Goal: Task Accomplishment & Management: Manage account settings

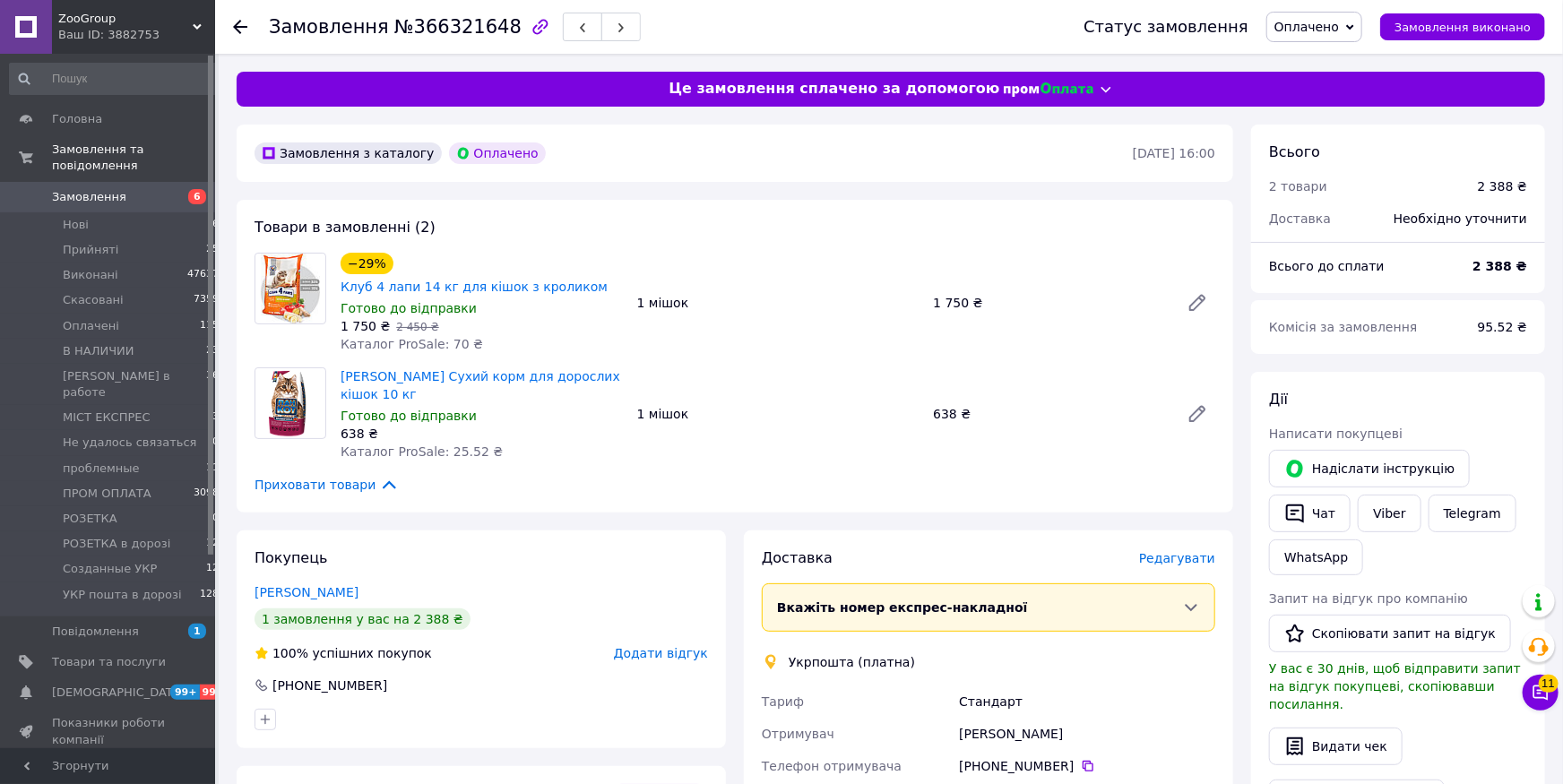
click at [1179, 551] on span "Редагувати" at bounding box center [1177, 558] width 76 height 15
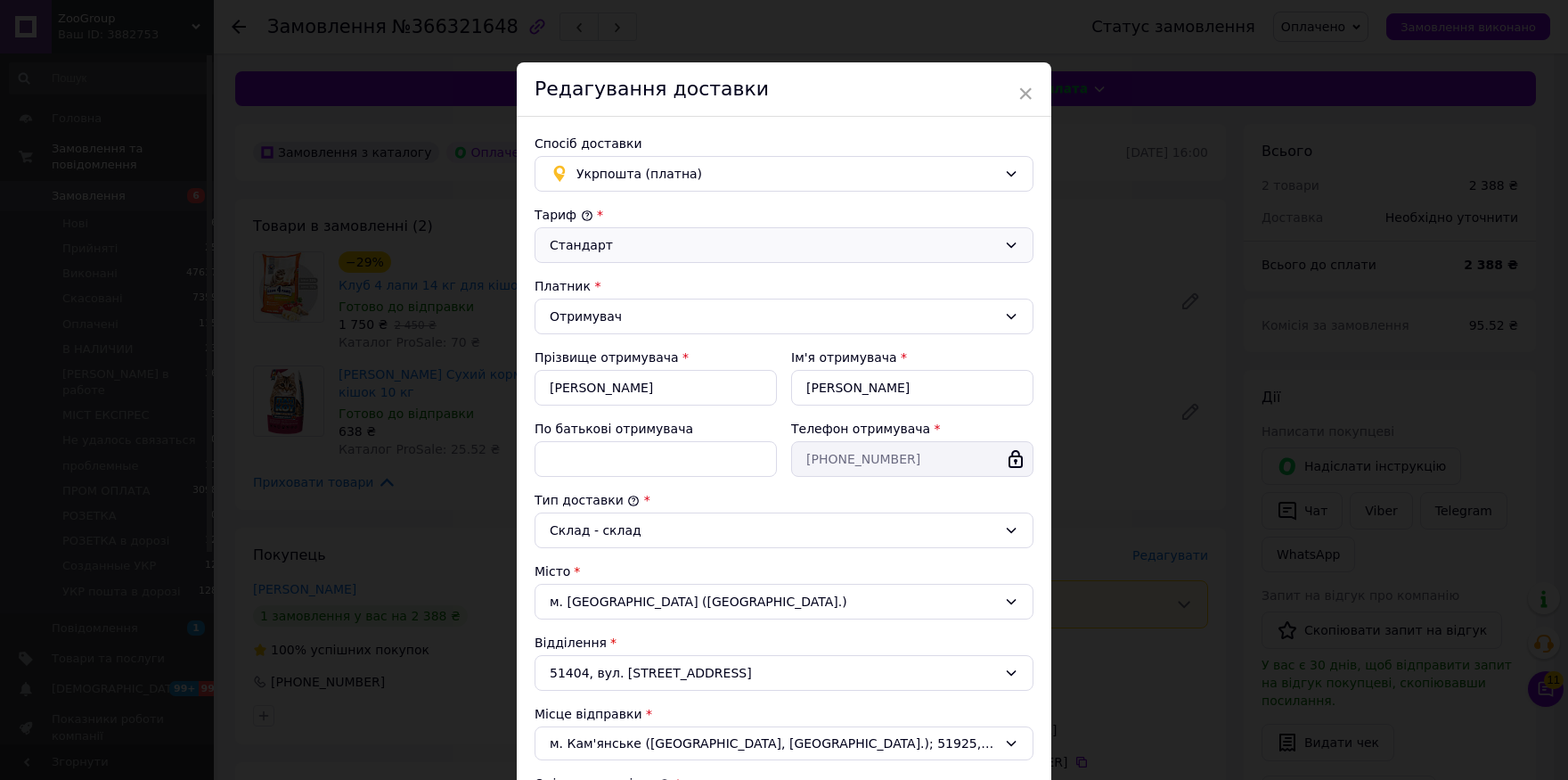
click at [647, 255] on div "Стандарт" at bounding box center [784, 245] width 499 height 35
drag, startPoint x: 647, startPoint y: 255, endPoint x: 696, endPoint y: 367, distance: 122.2
click at [628, 308] on li "Експрес" at bounding box center [777, 315] width 497 height 32
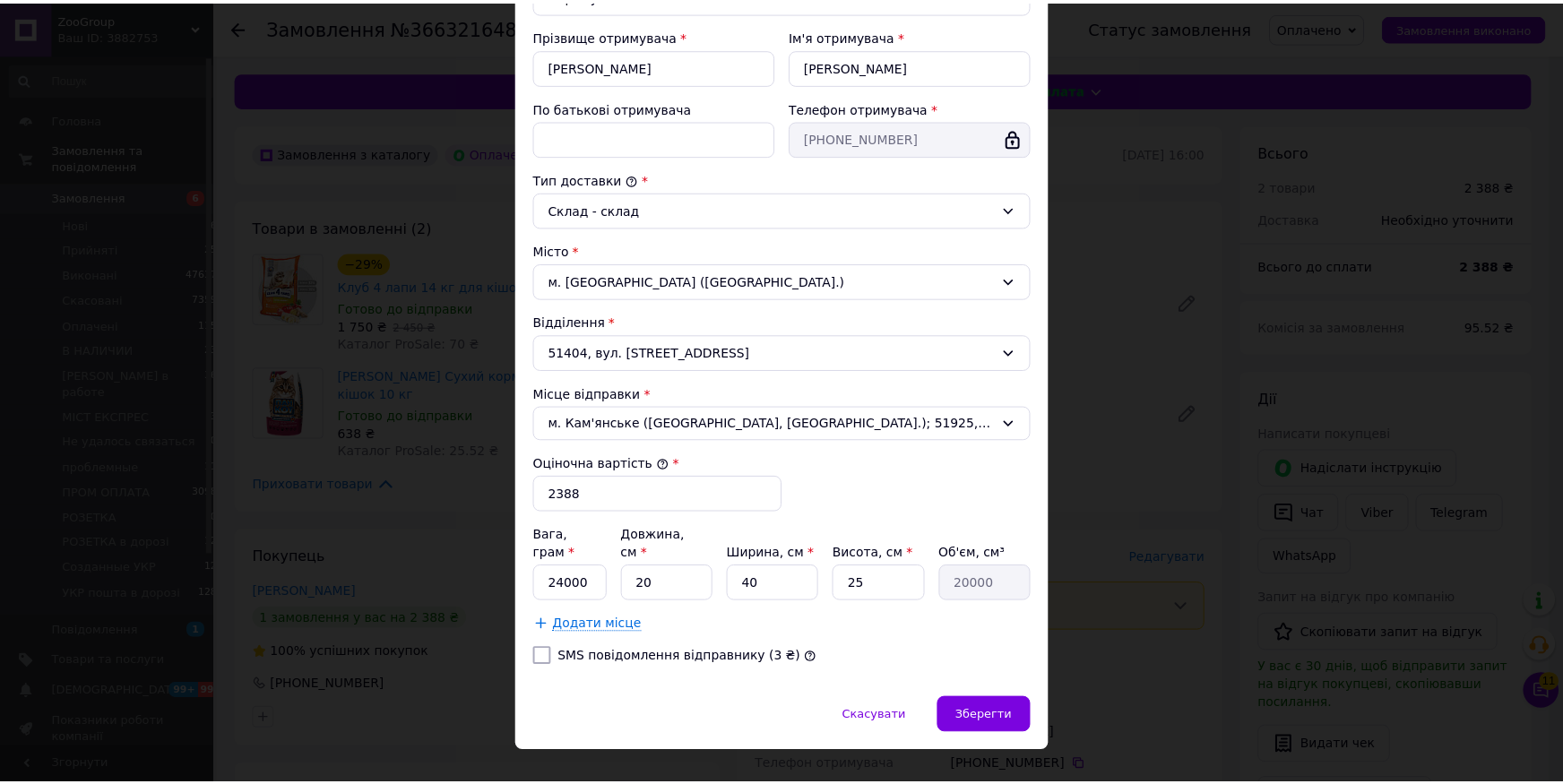
scroll to position [335, 0]
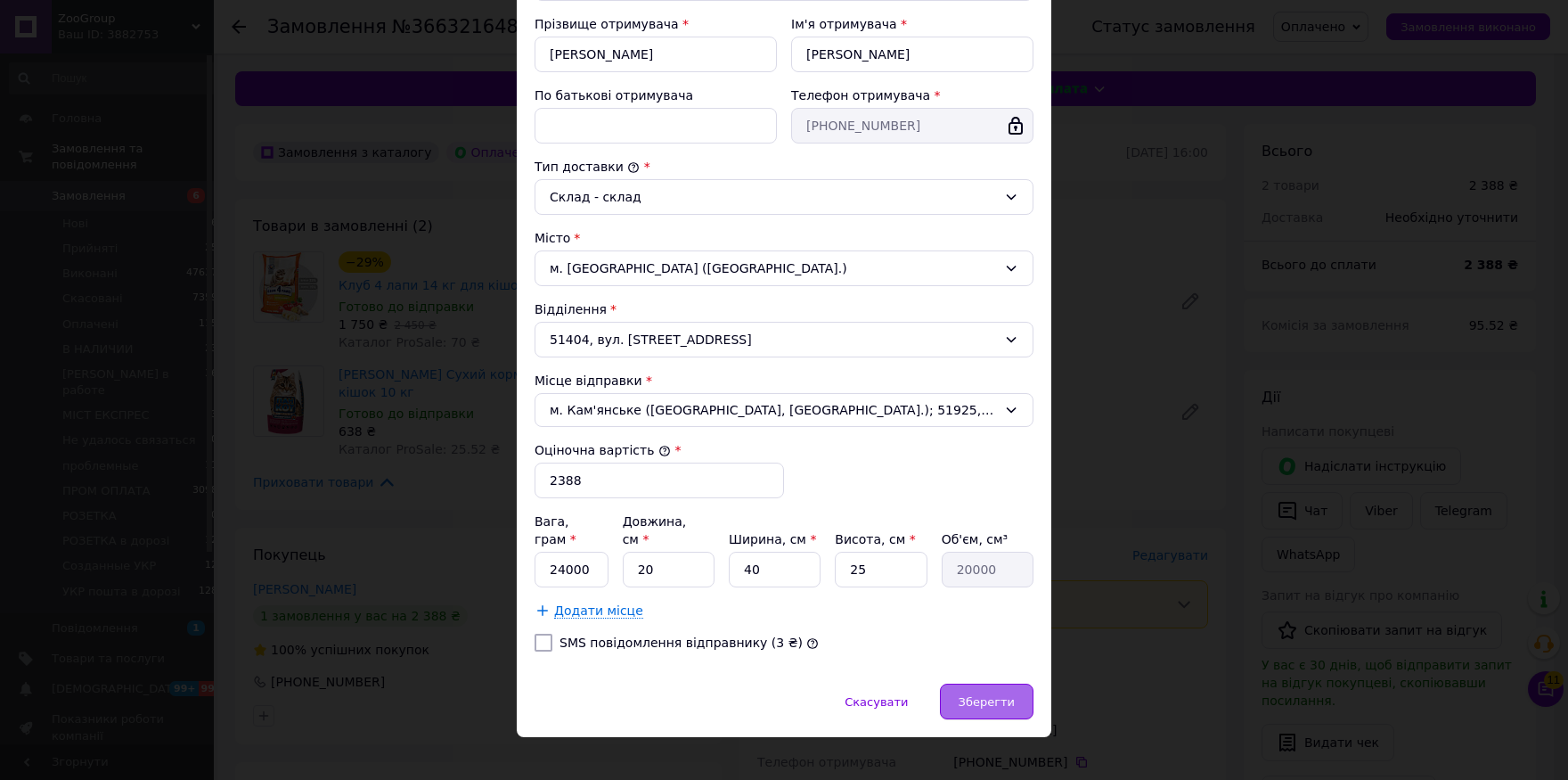
click at [1002, 696] on span "Зберегти" at bounding box center [986, 702] width 56 height 14
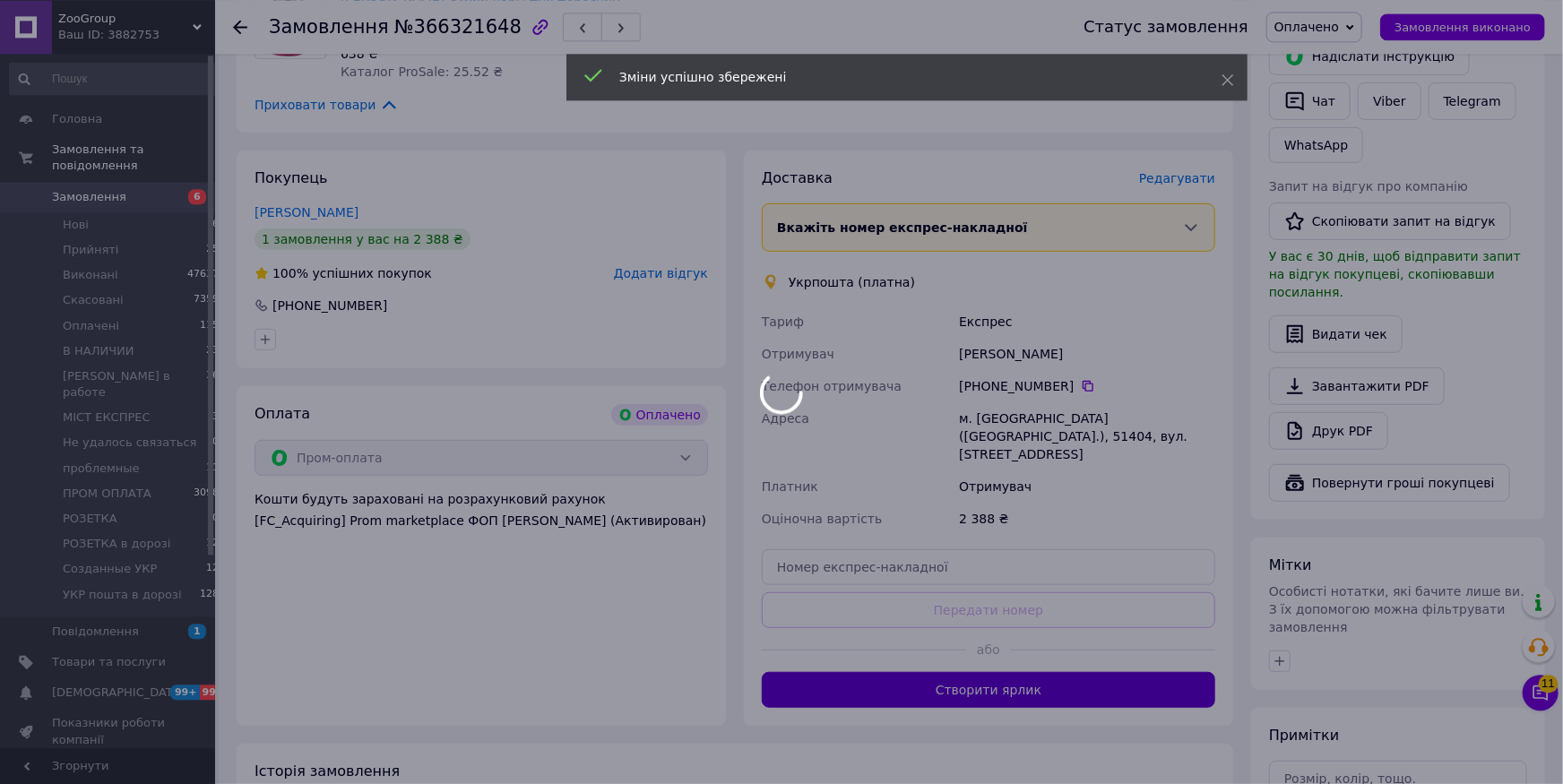
scroll to position [394, 0]
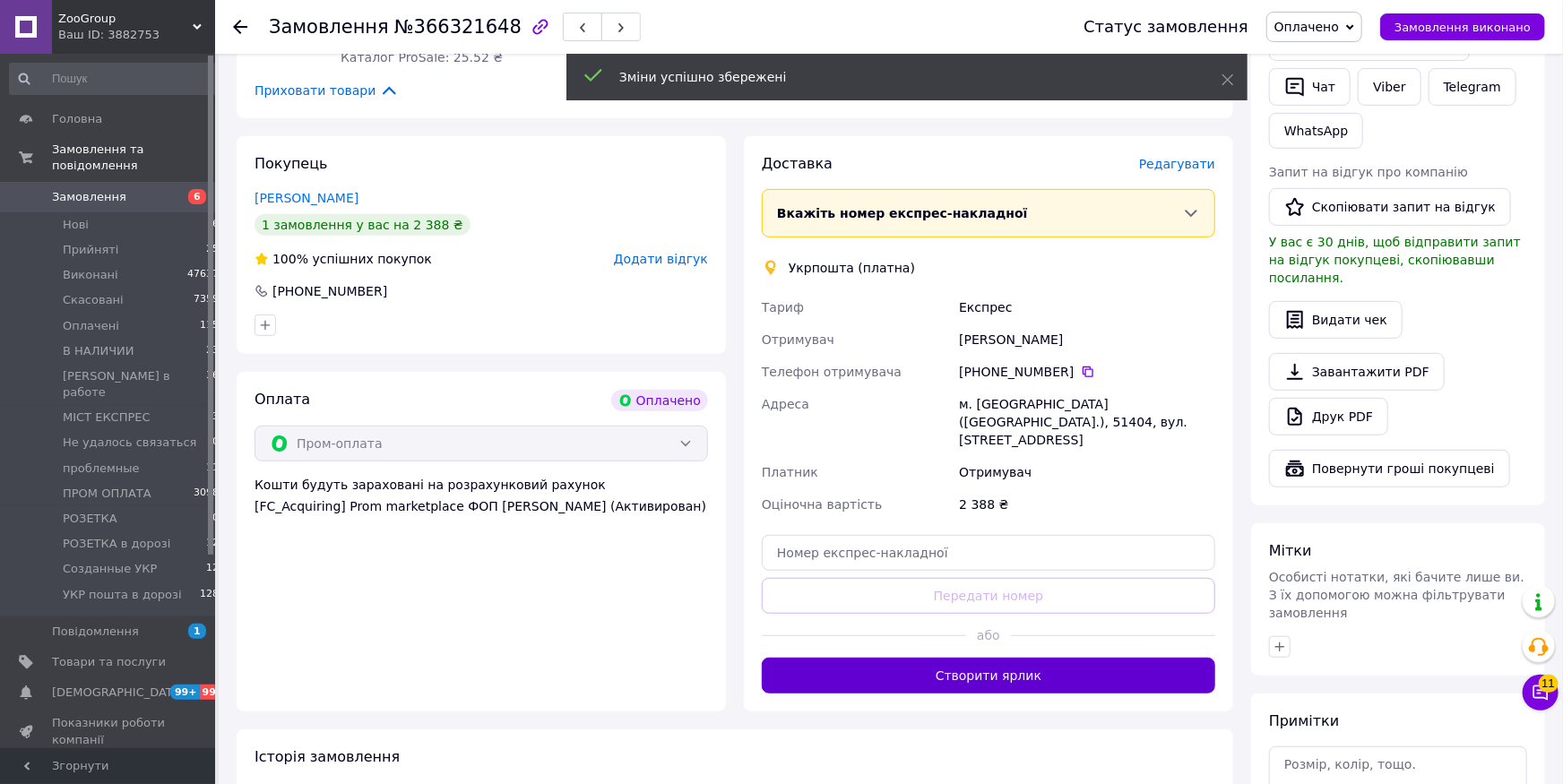
click at [1013, 658] on button "Створити ярлик" at bounding box center [988, 675] width 453 height 36
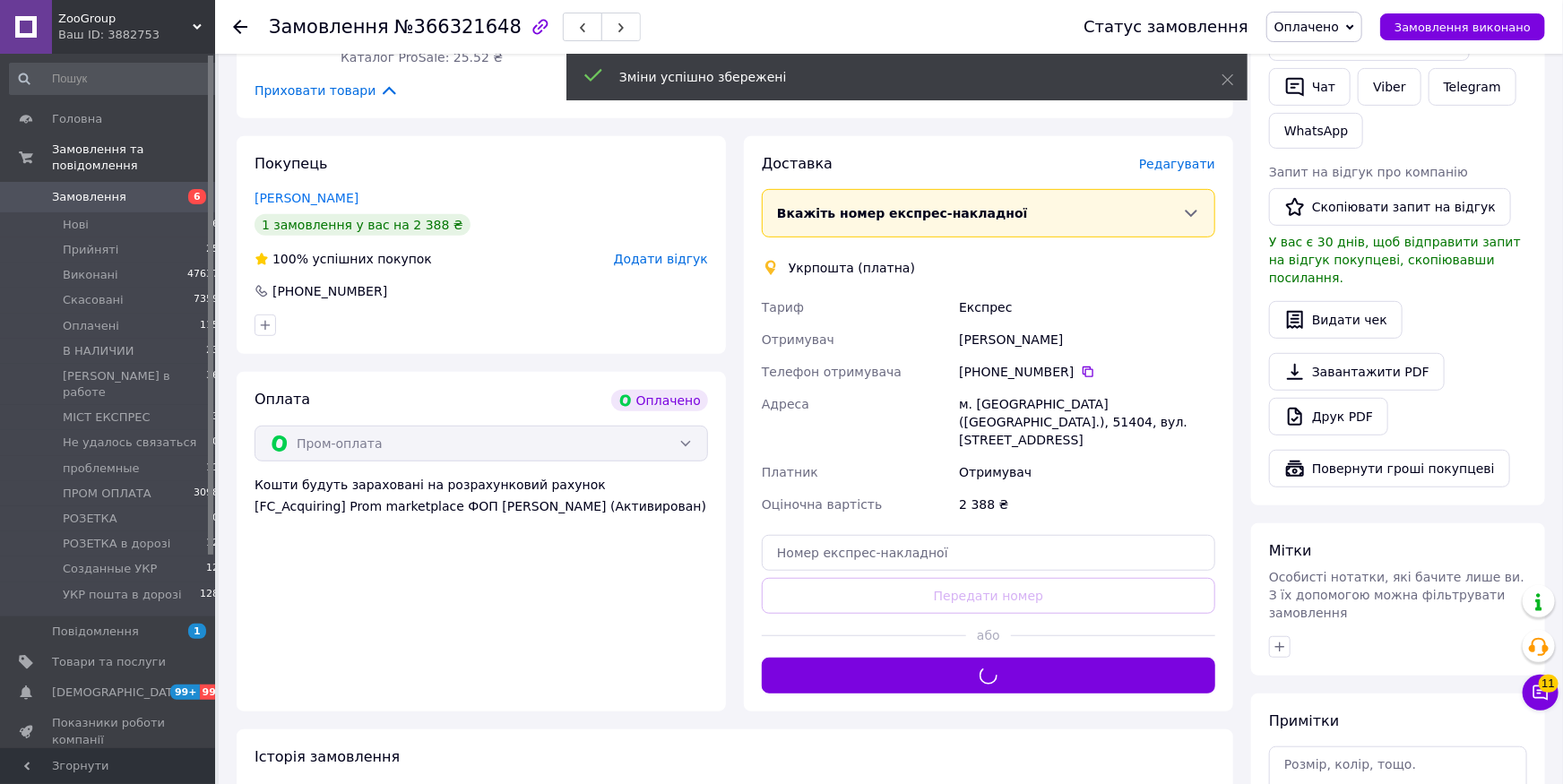
click at [1339, 20] on span "Оплачено" at bounding box center [1306, 27] width 64 height 15
click at [1356, 171] on li "Созданные УКР" at bounding box center [1354, 177] width 172 height 27
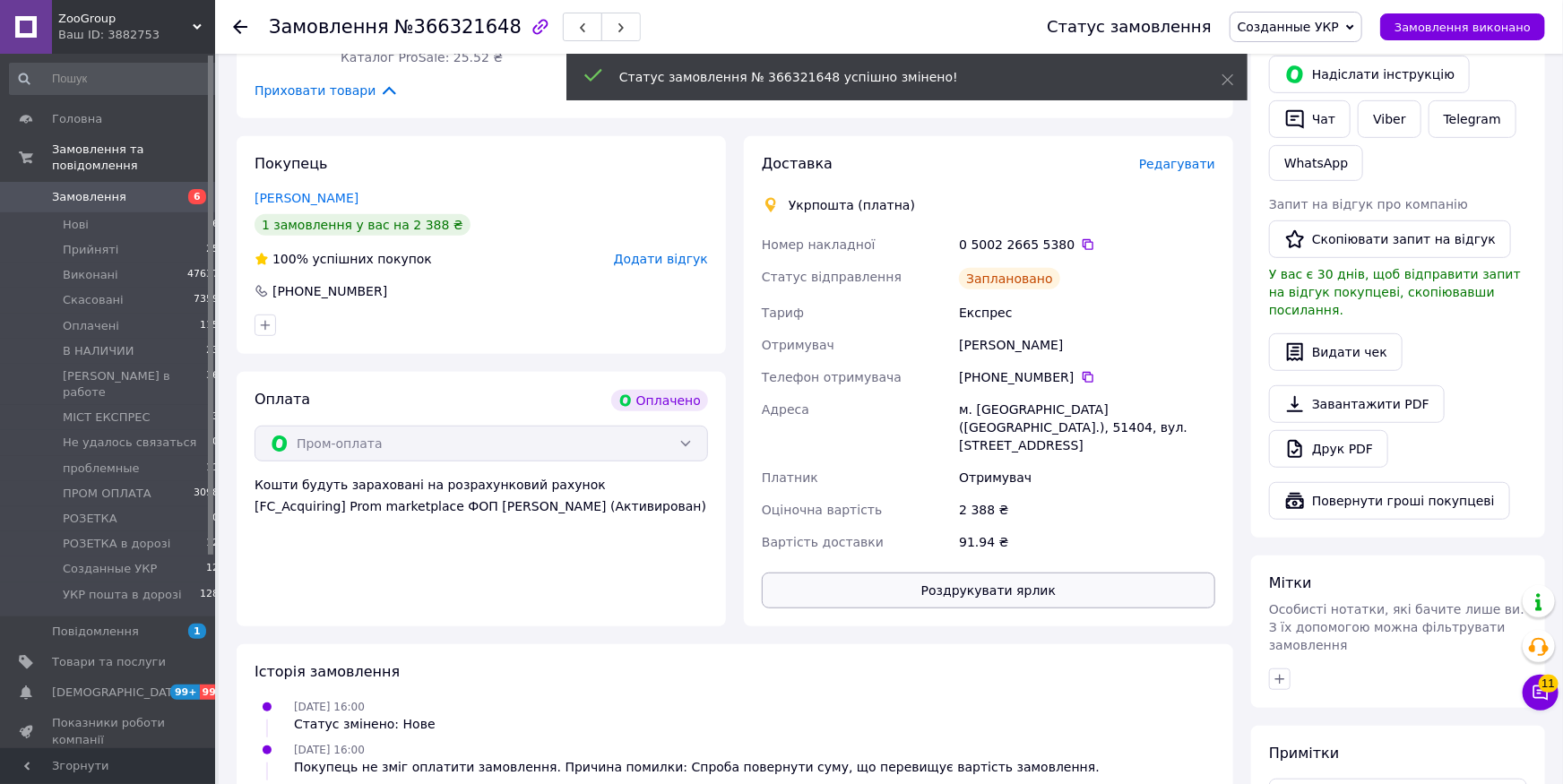
click at [992, 573] on button "Роздрукувати ярлик" at bounding box center [988, 590] width 453 height 36
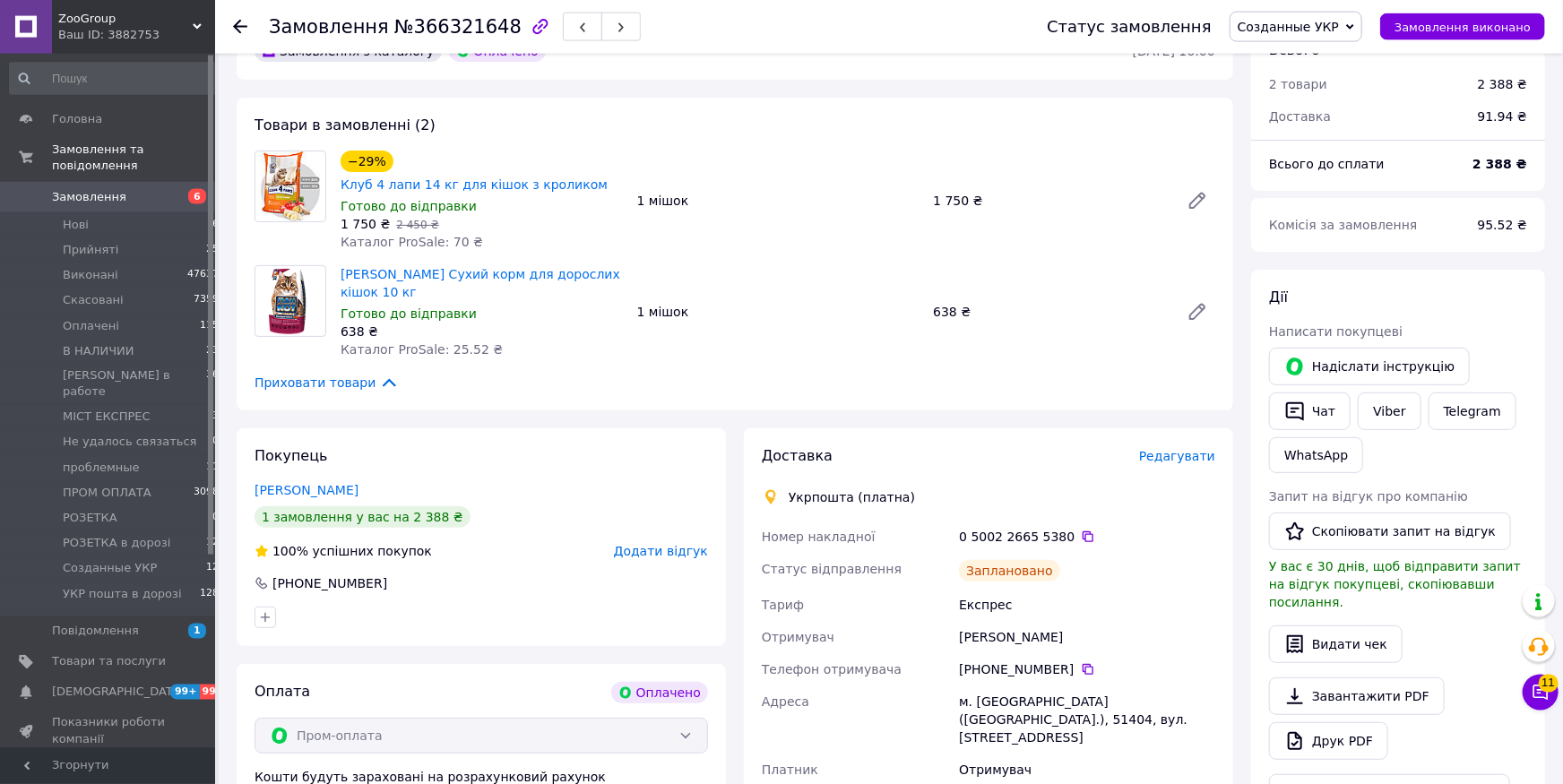
scroll to position [0, 0]
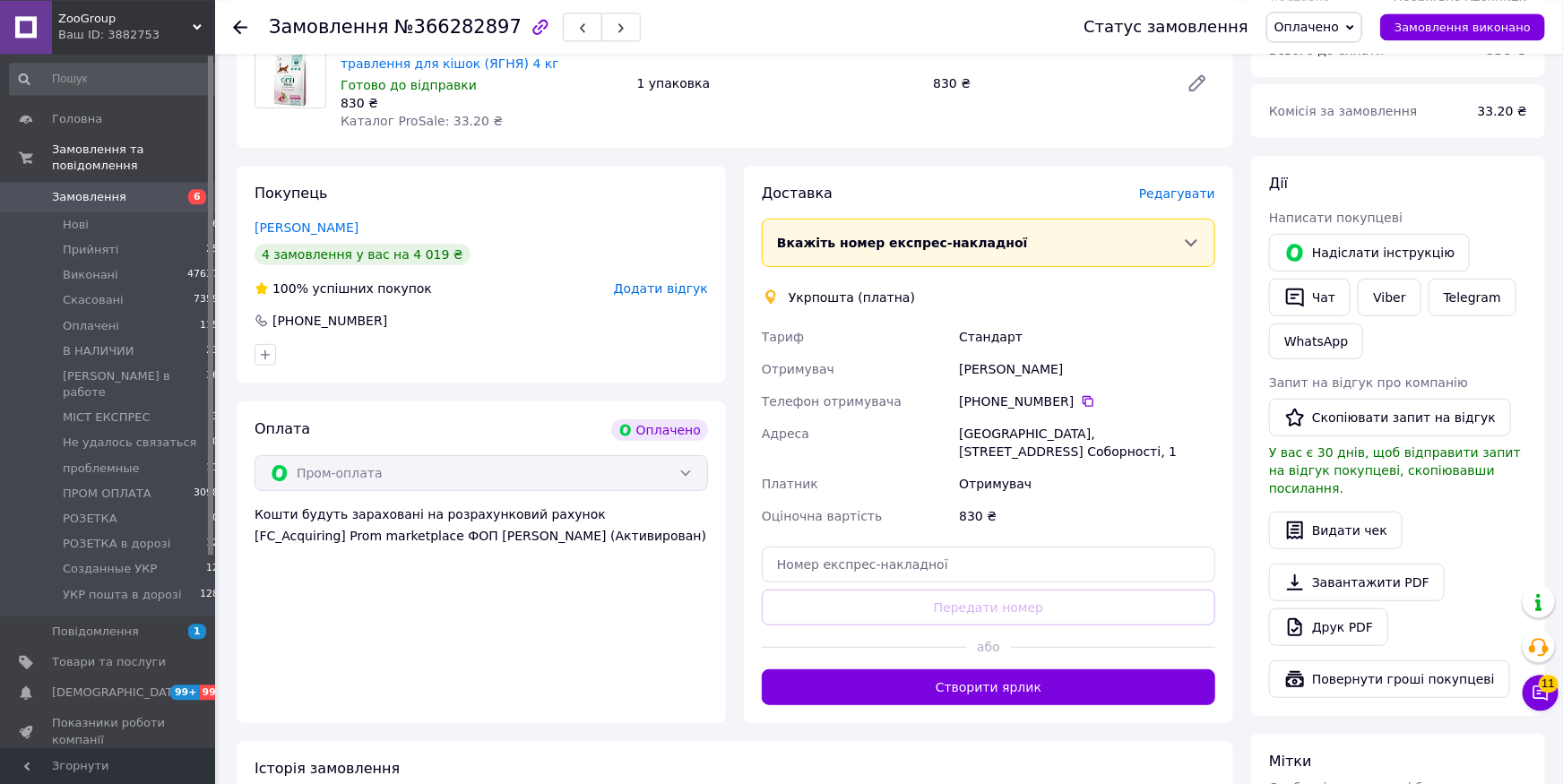
scroll to position [263, 0]
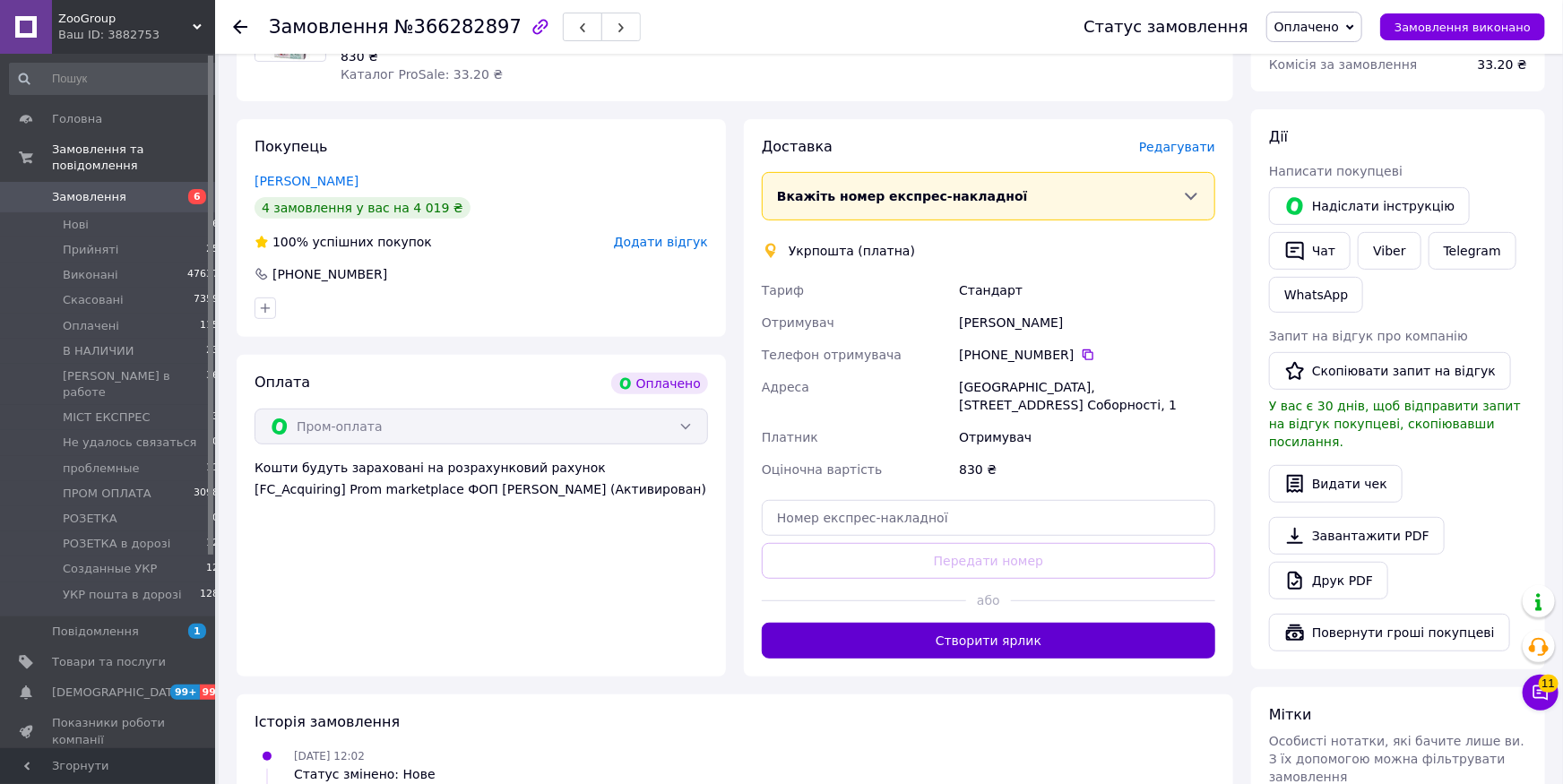
click at [1030, 627] on button "Створити ярлик" at bounding box center [988, 640] width 453 height 36
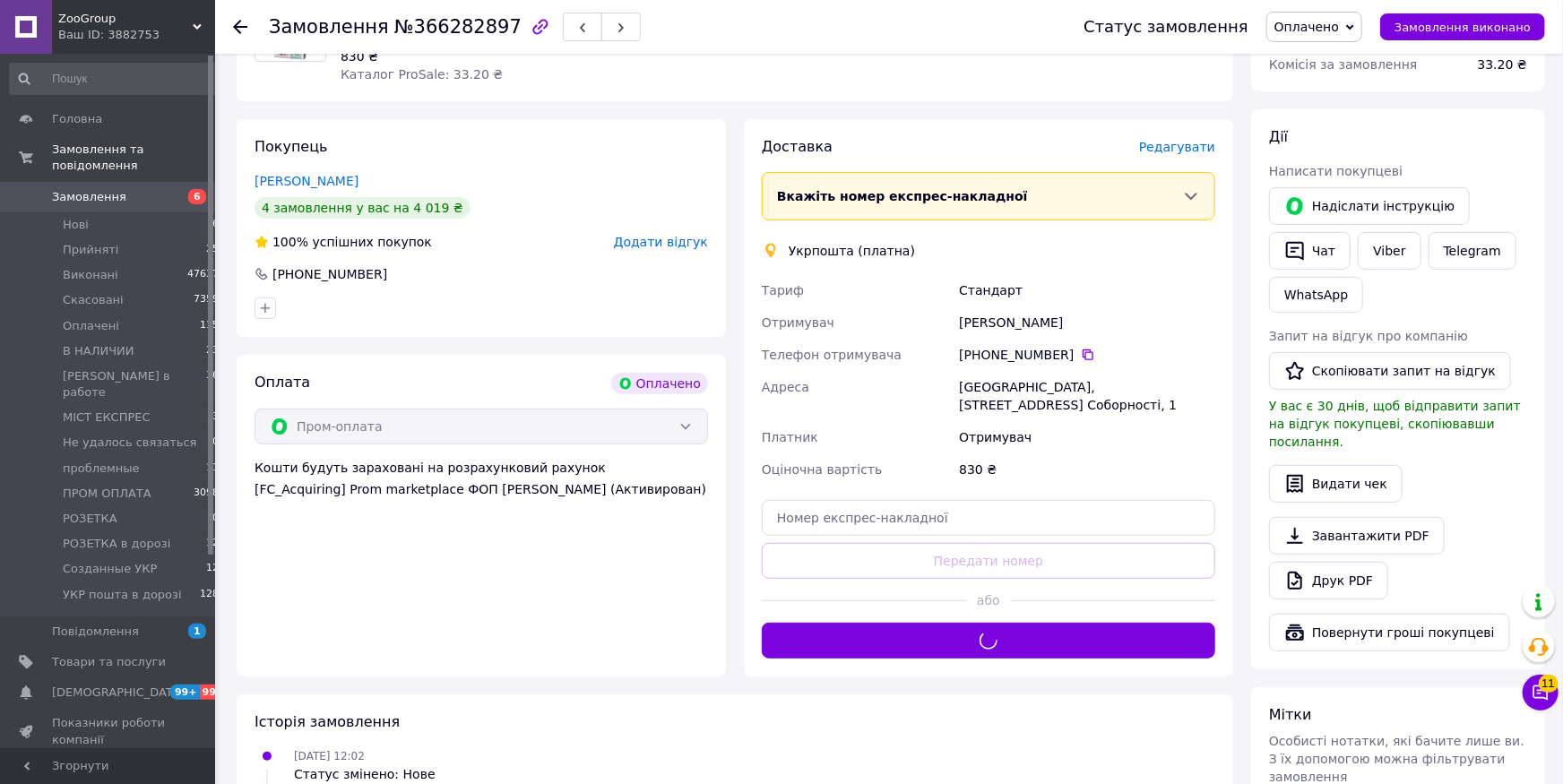
click at [1339, 34] on span "Оплачено" at bounding box center [1306, 27] width 64 height 15
click at [1337, 164] on li "Созданные УКР" at bounding box center [1354, 177] width 172 height 27
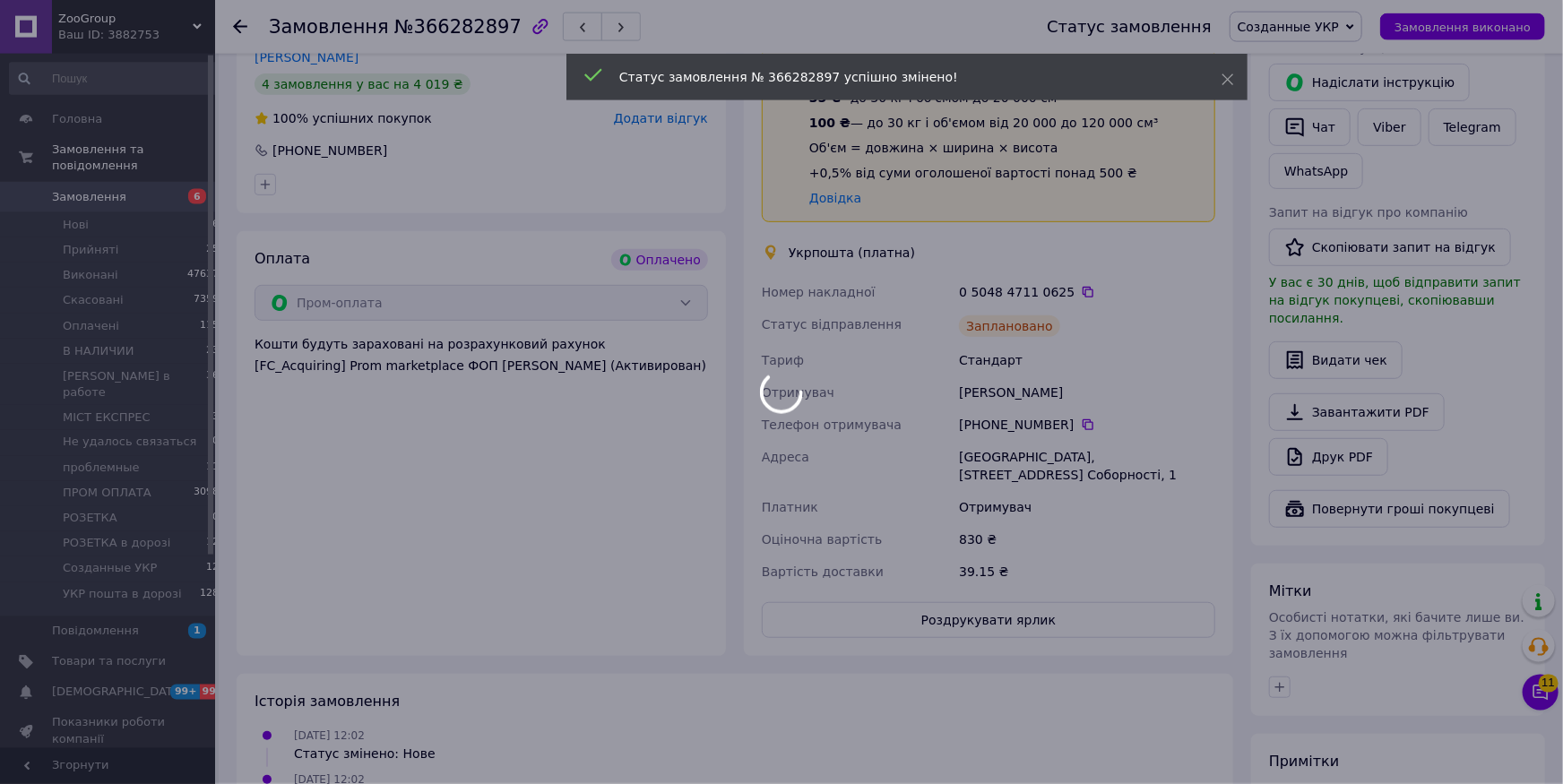
scroll to position [394, 0]
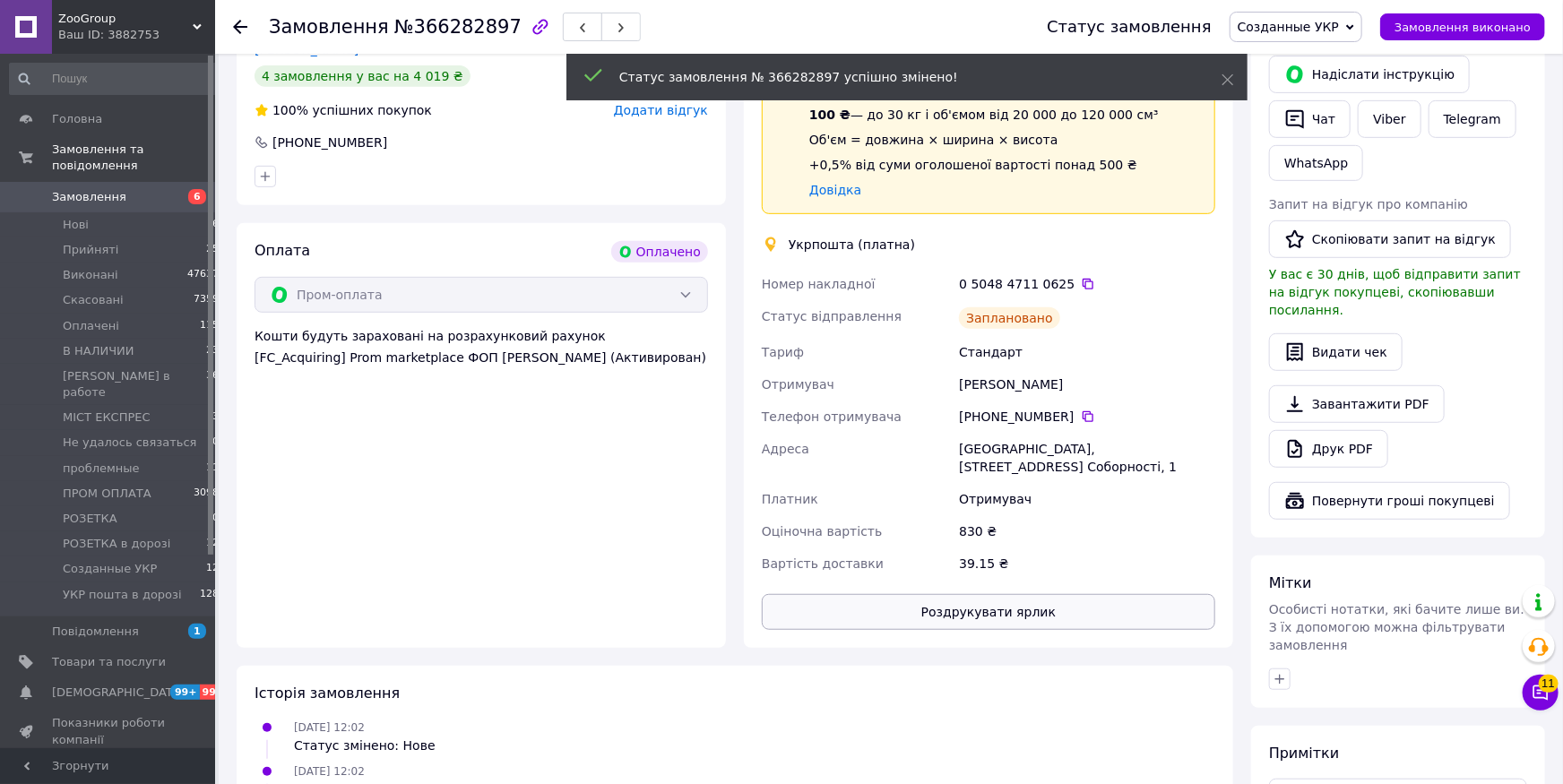
click at [1021, 598] on button "Роздрукувати ярлик" at bounding box center [988, 611] width 453 height 36
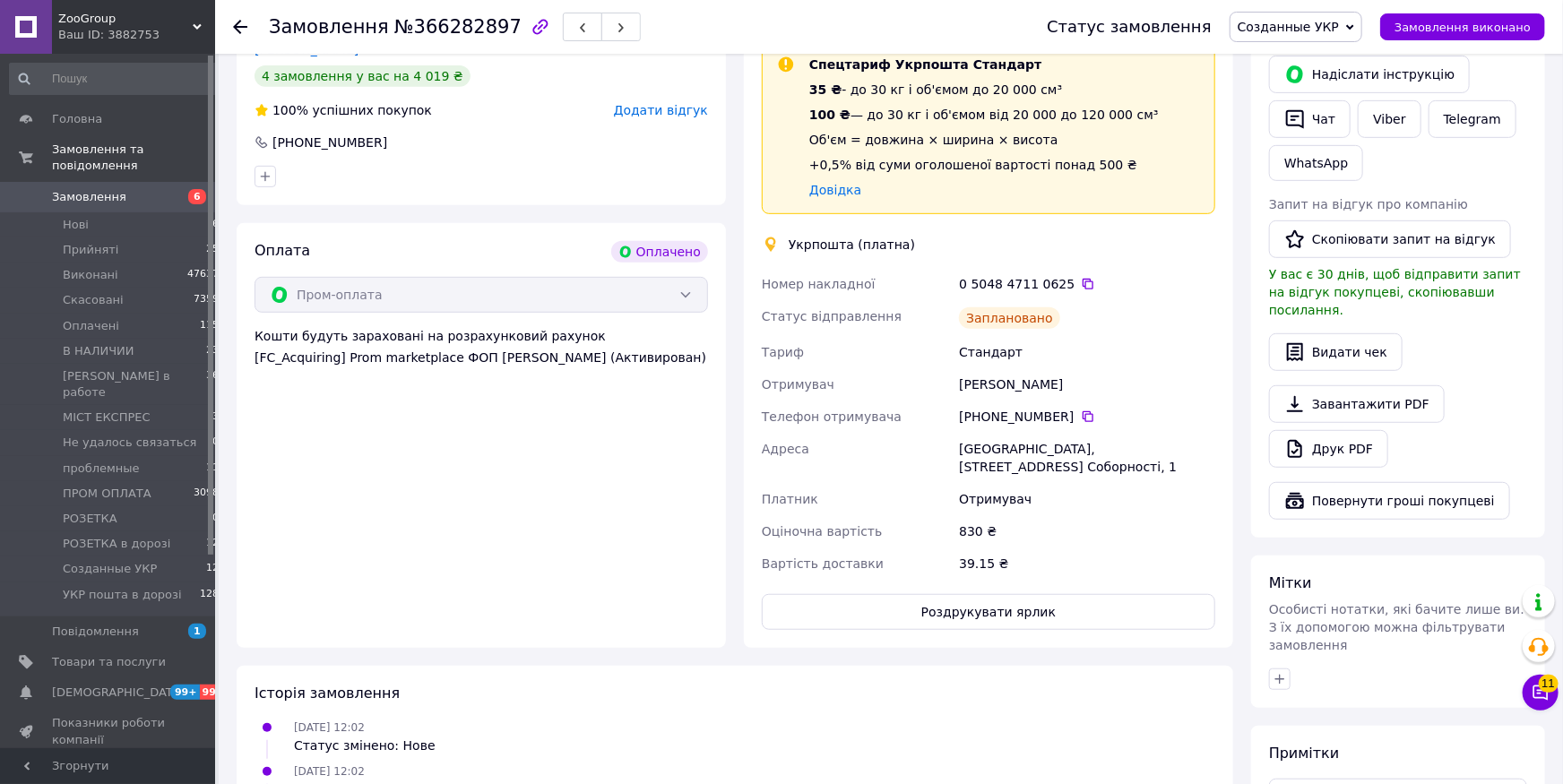
scroll to position [0, 0]
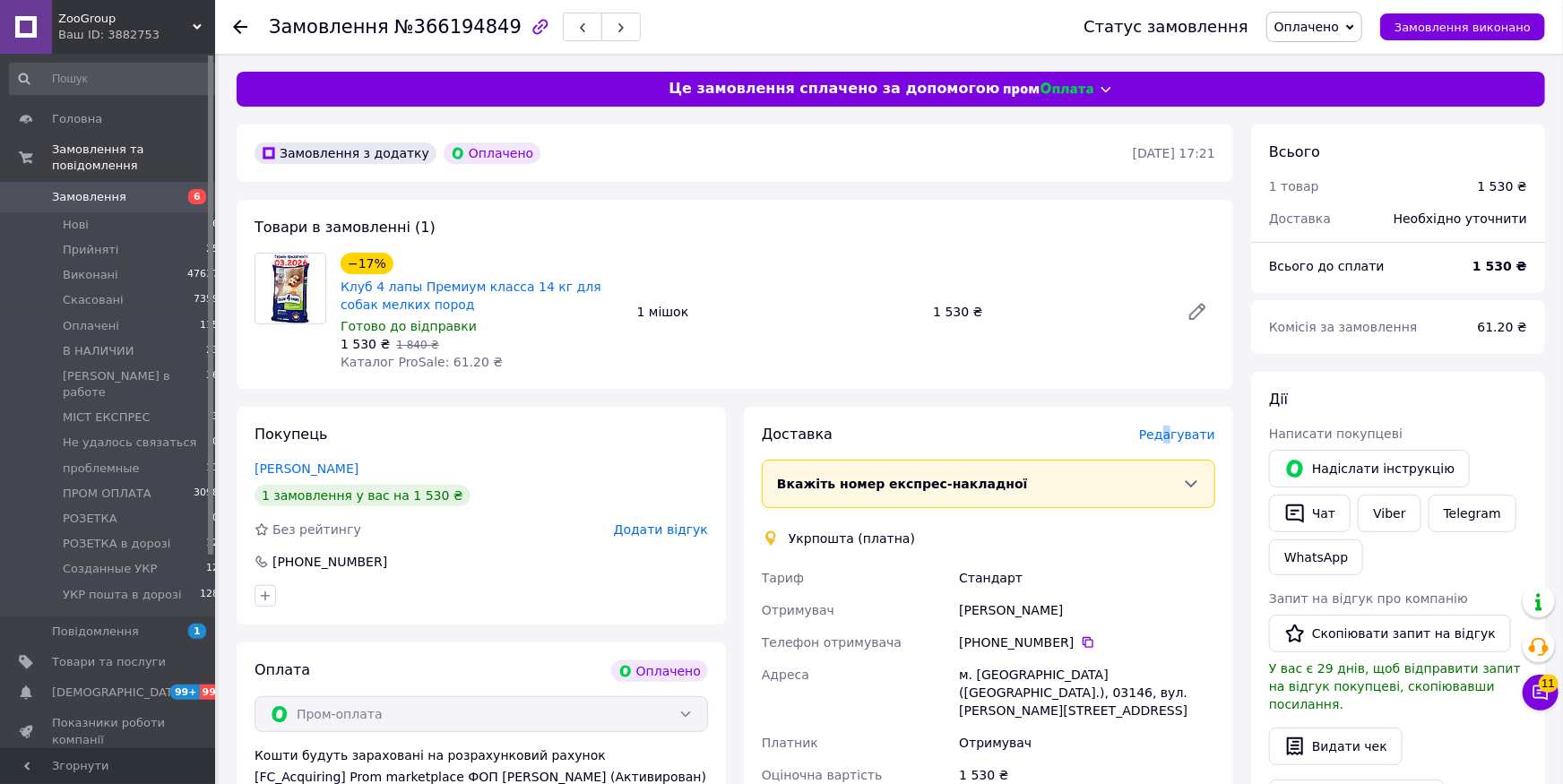
click at [1178, 443] on div "Редагувати" at bounding box center [1177, 434] width 76 height 18
click at [1183, 434] on span "Редагувати" at bounding box center [1177, 434] width 76 height 15
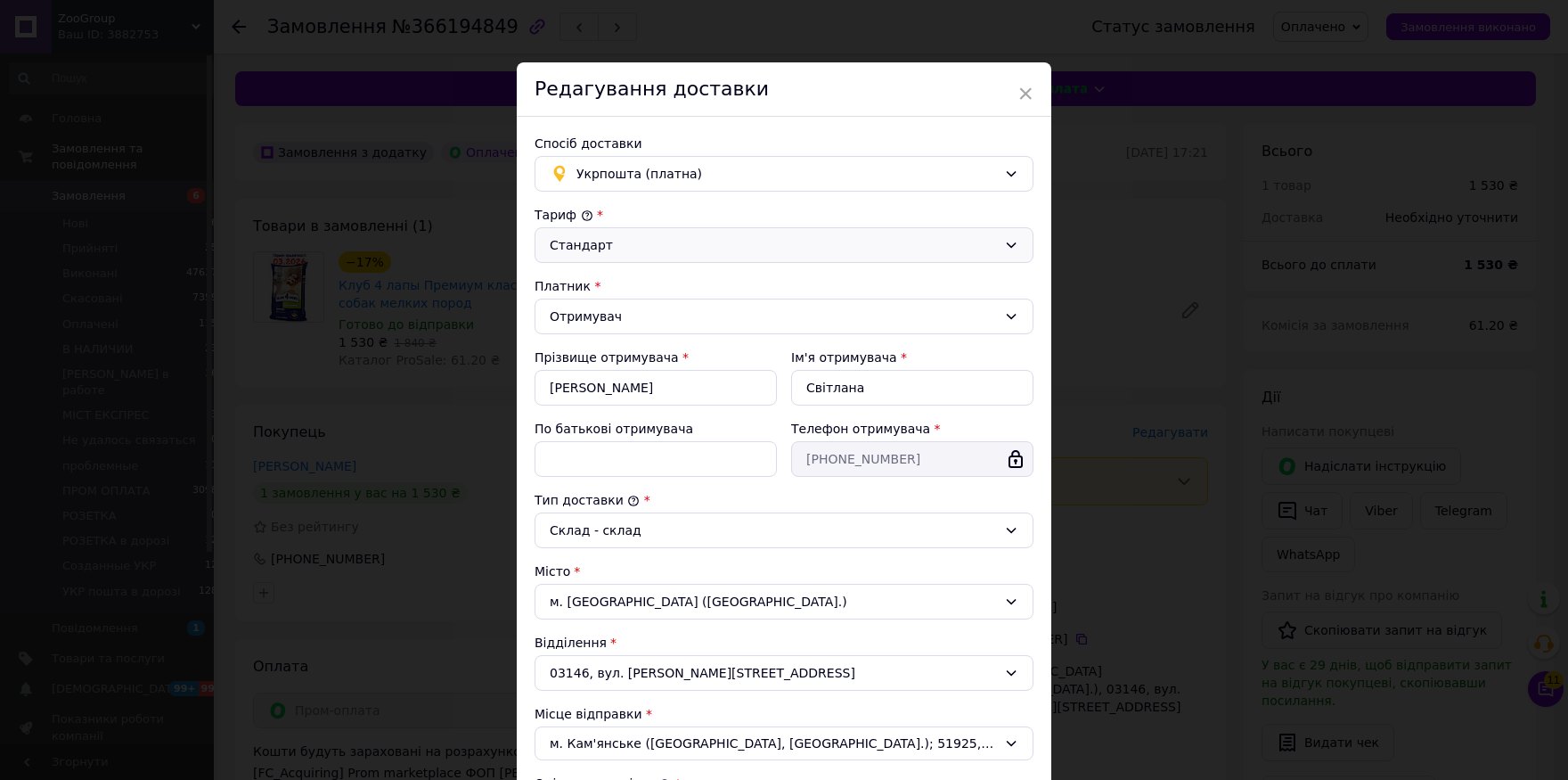
click at [622, 241] on div "Стандарт" at bounding box center [773, 245] width 447 height 20
click at [615, 302] on li "Експрес" at bounding box center [777, 315] width 497 height 32
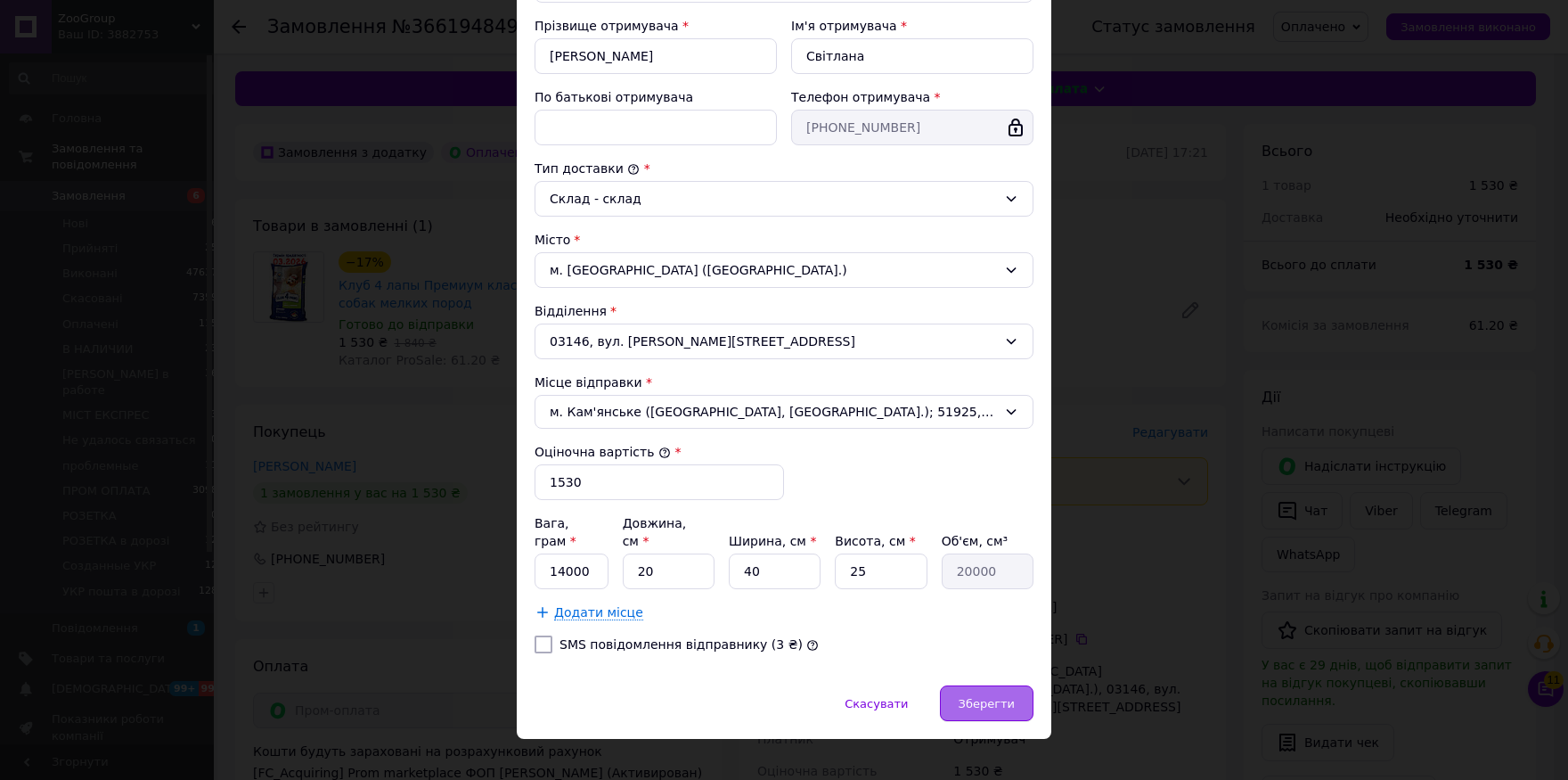
scroll to position [333, 0]
click at [965, 696] on span "Зберегти" at bounding box center [986, 702] width 56 height 14
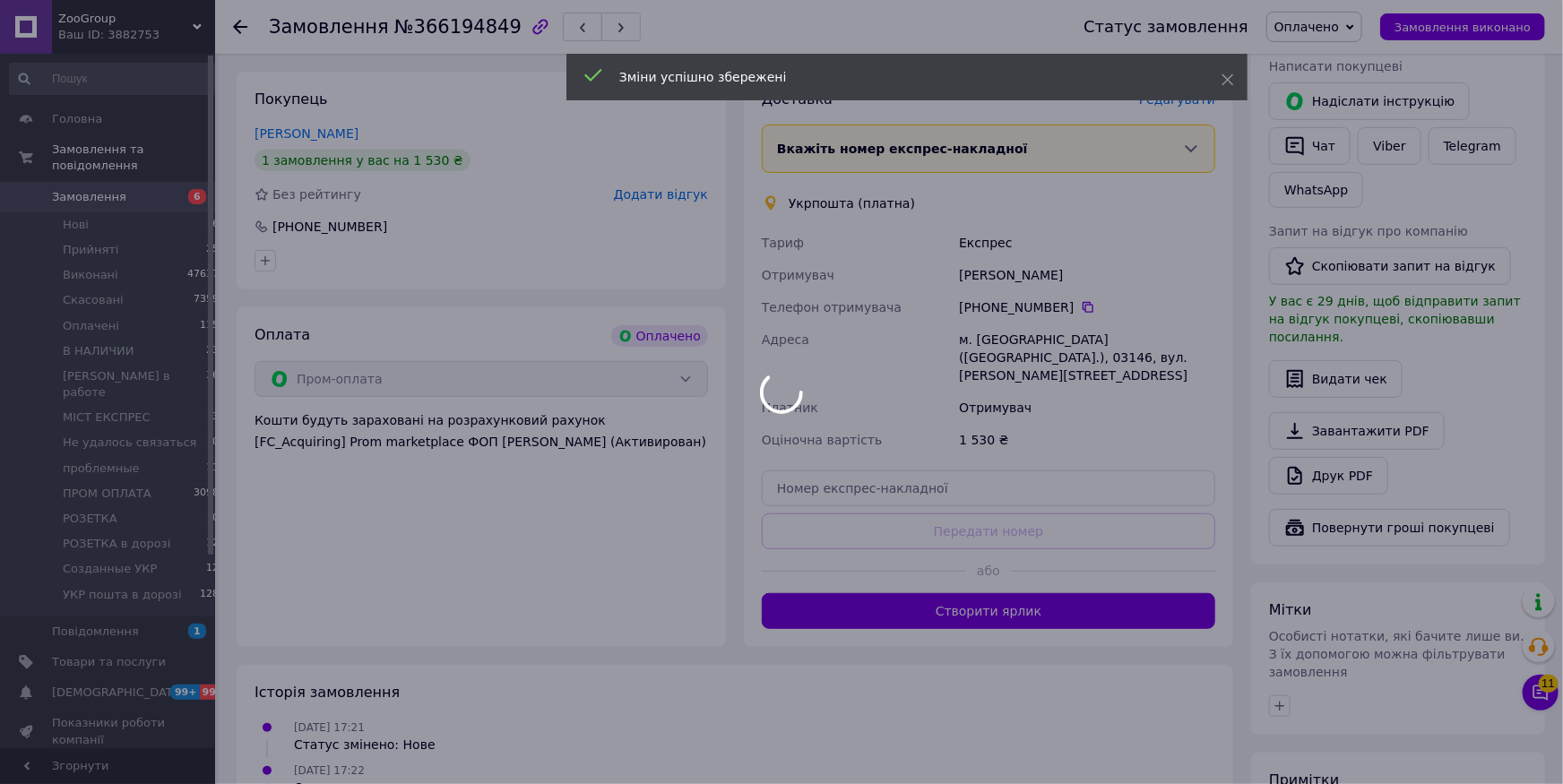
scroll to position [394, 0]
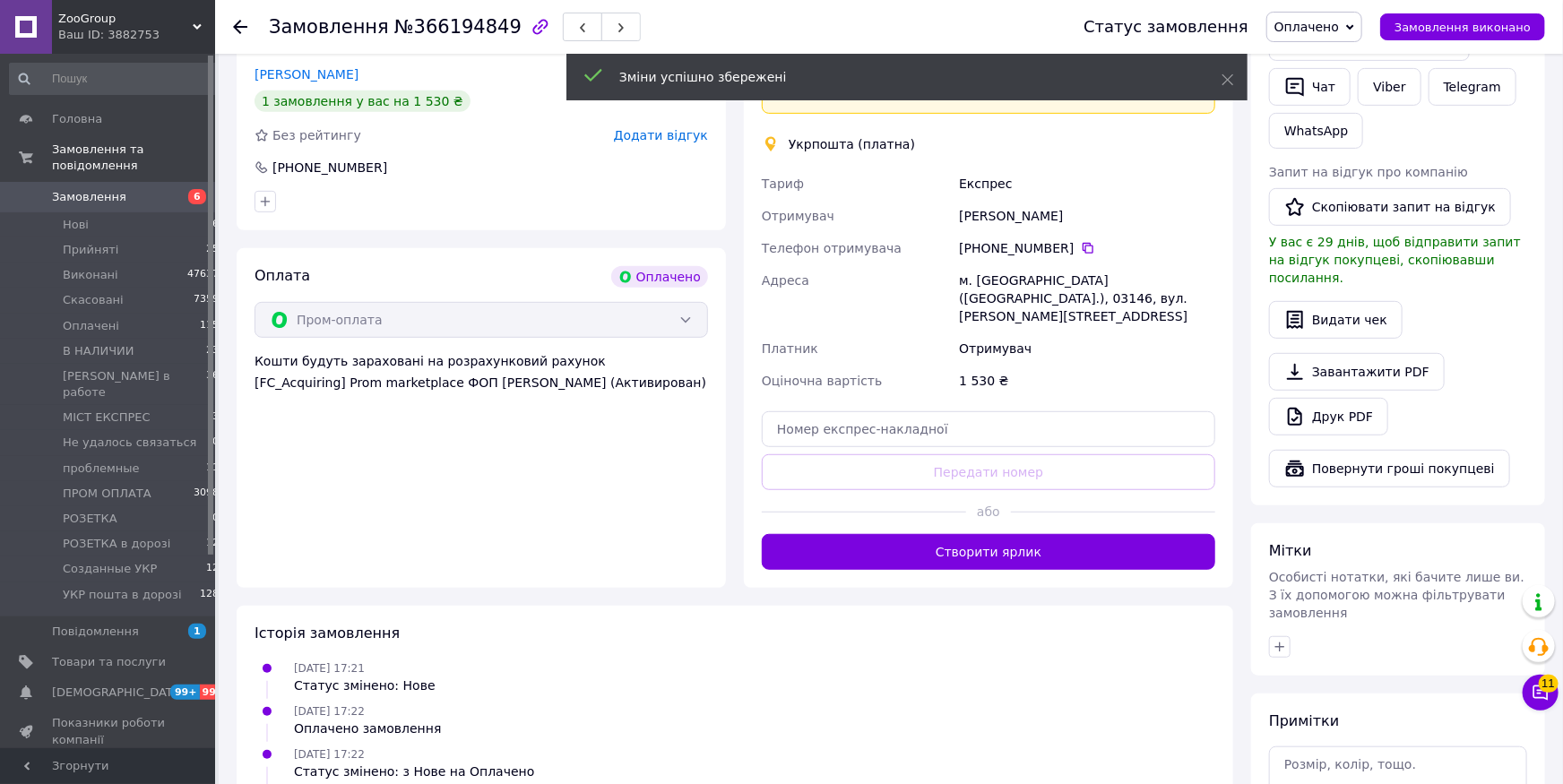
click at [1007, 535] on button "Створити ярлик" at bounding box center [988, 552] width 453 height 36
click at [1337, 39] on span "Оплачено" at bounding box center [1314, 27] width 96 height 31
click at [1356, 164] on li "Созданные УКР" at bounding box center [1354, 177] width 172 height 27
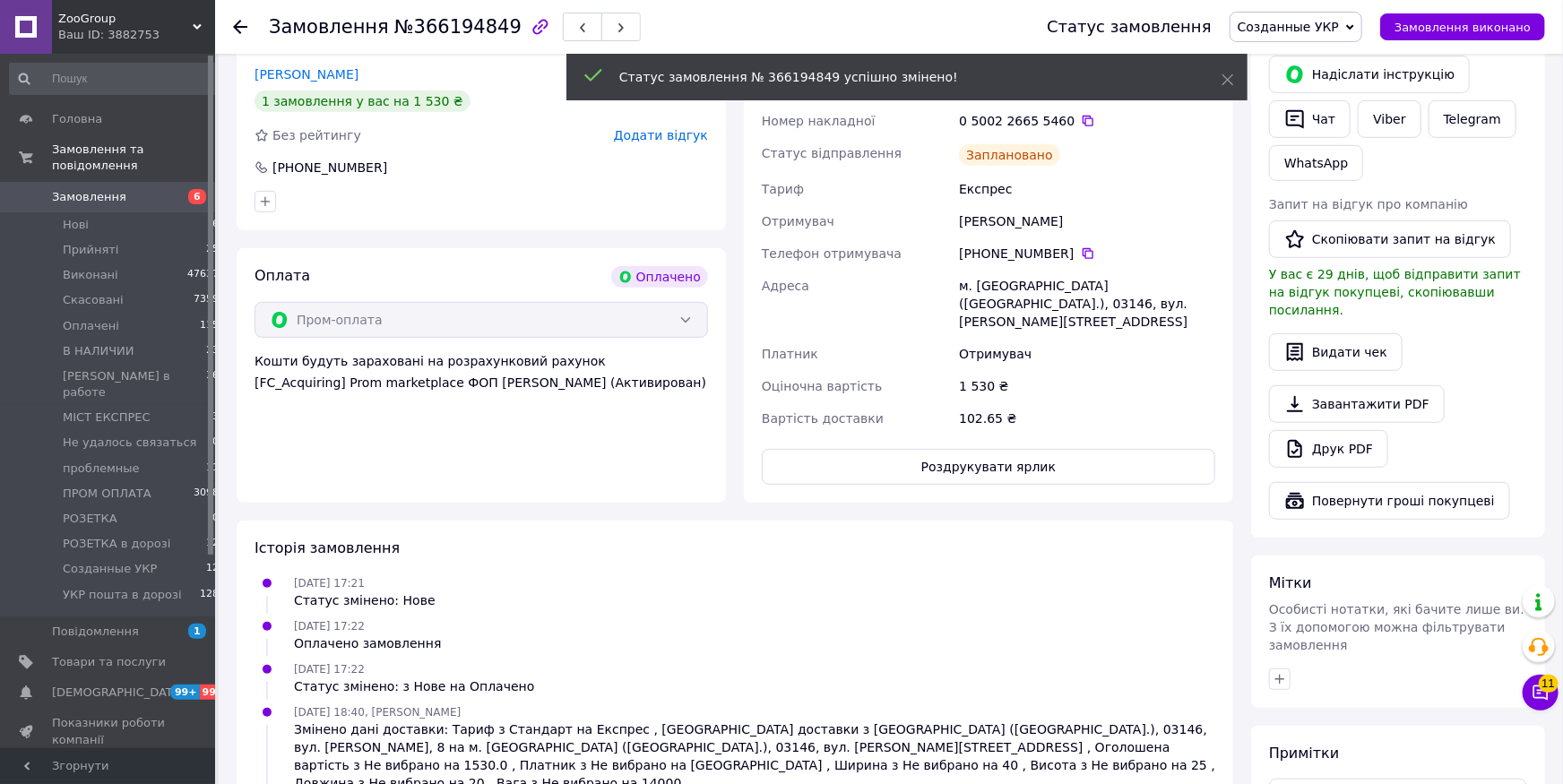
click at [969, 454] on button "Роздрукувати ярлик" at bounding box center [988, 466] width 453 height 36
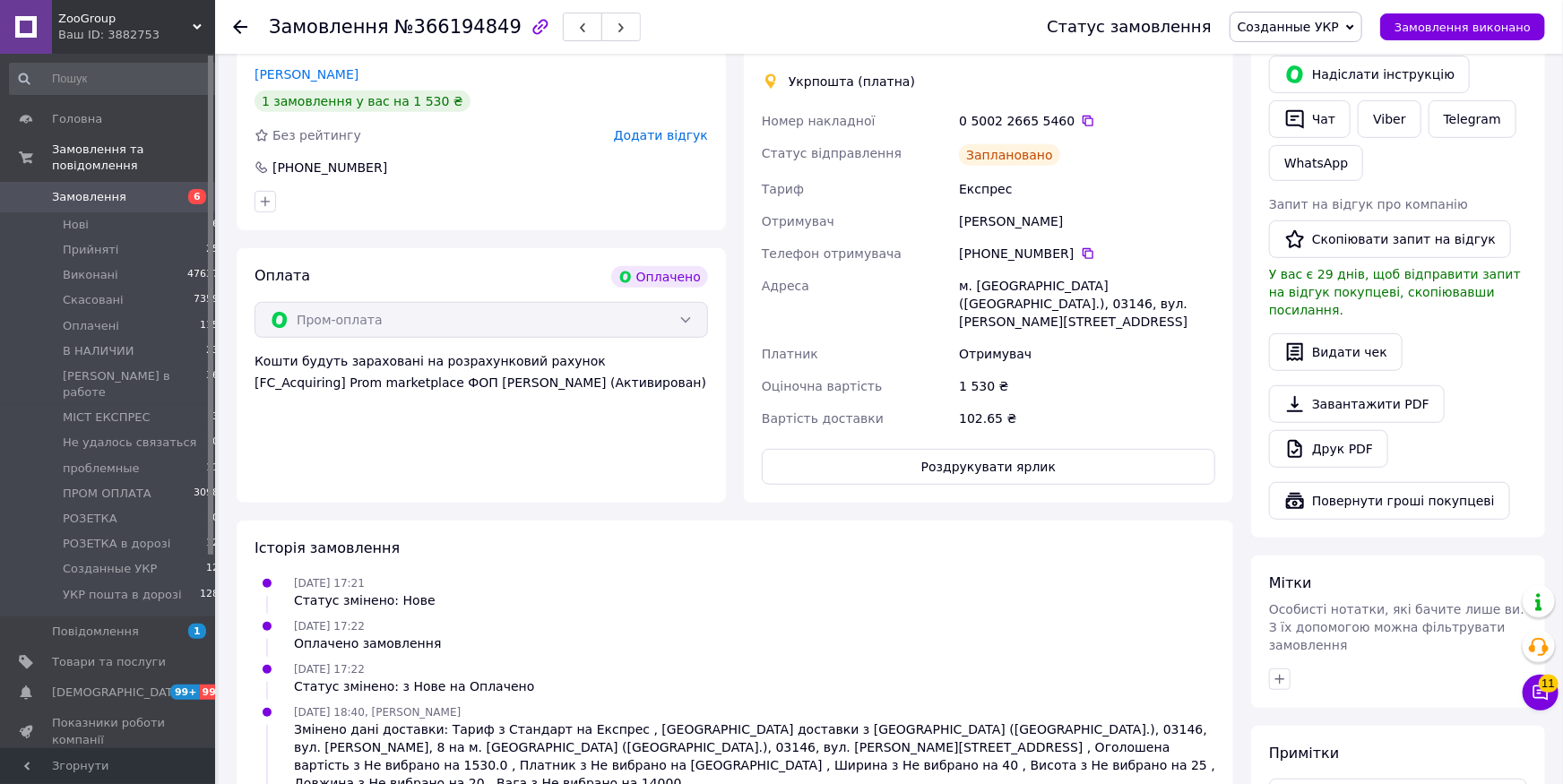
scroll to position [0, 0]
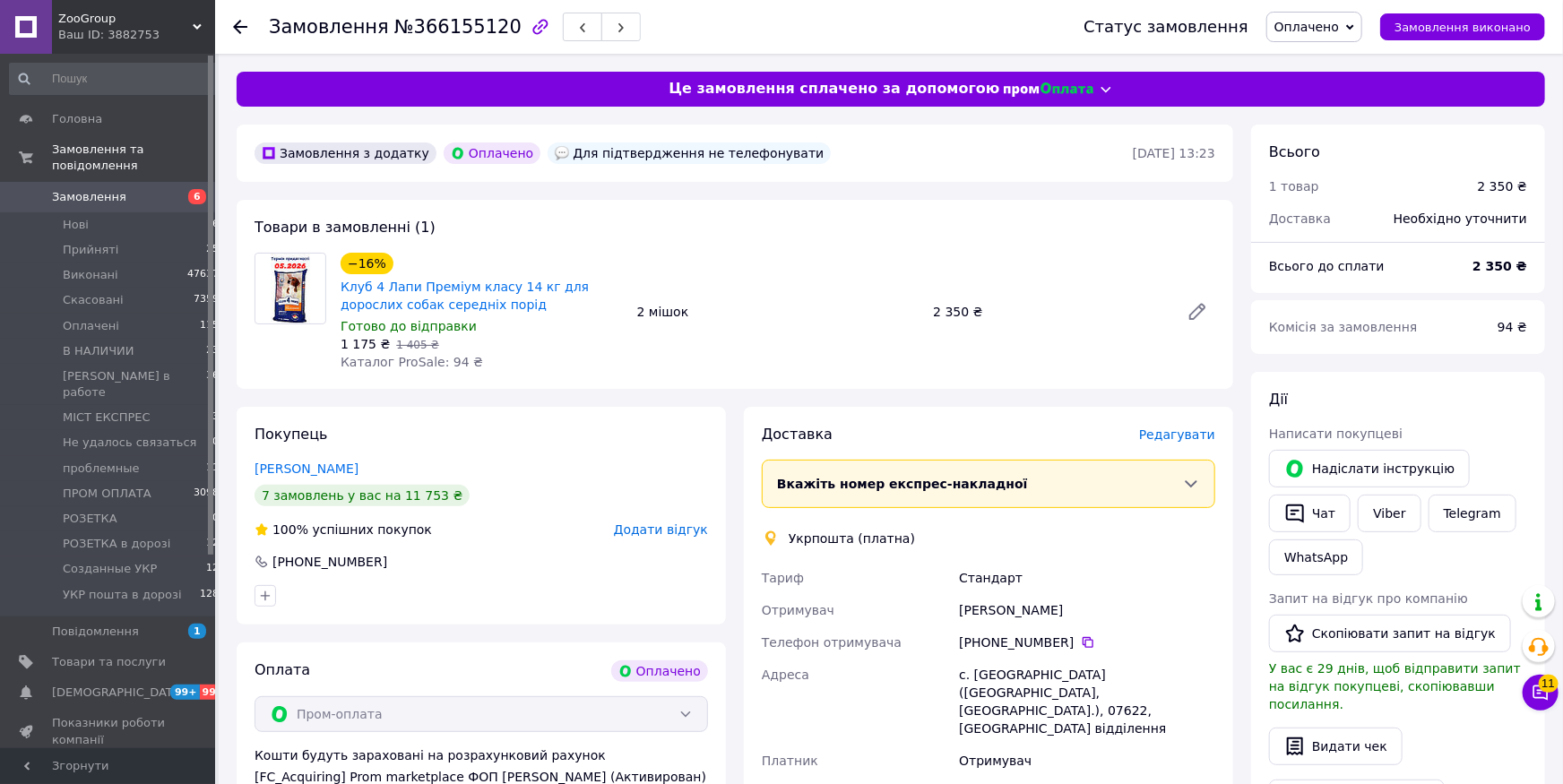
click at [1179, 430] on span "Редагувати" at bounding box center [1177, 434] width 76 height 15
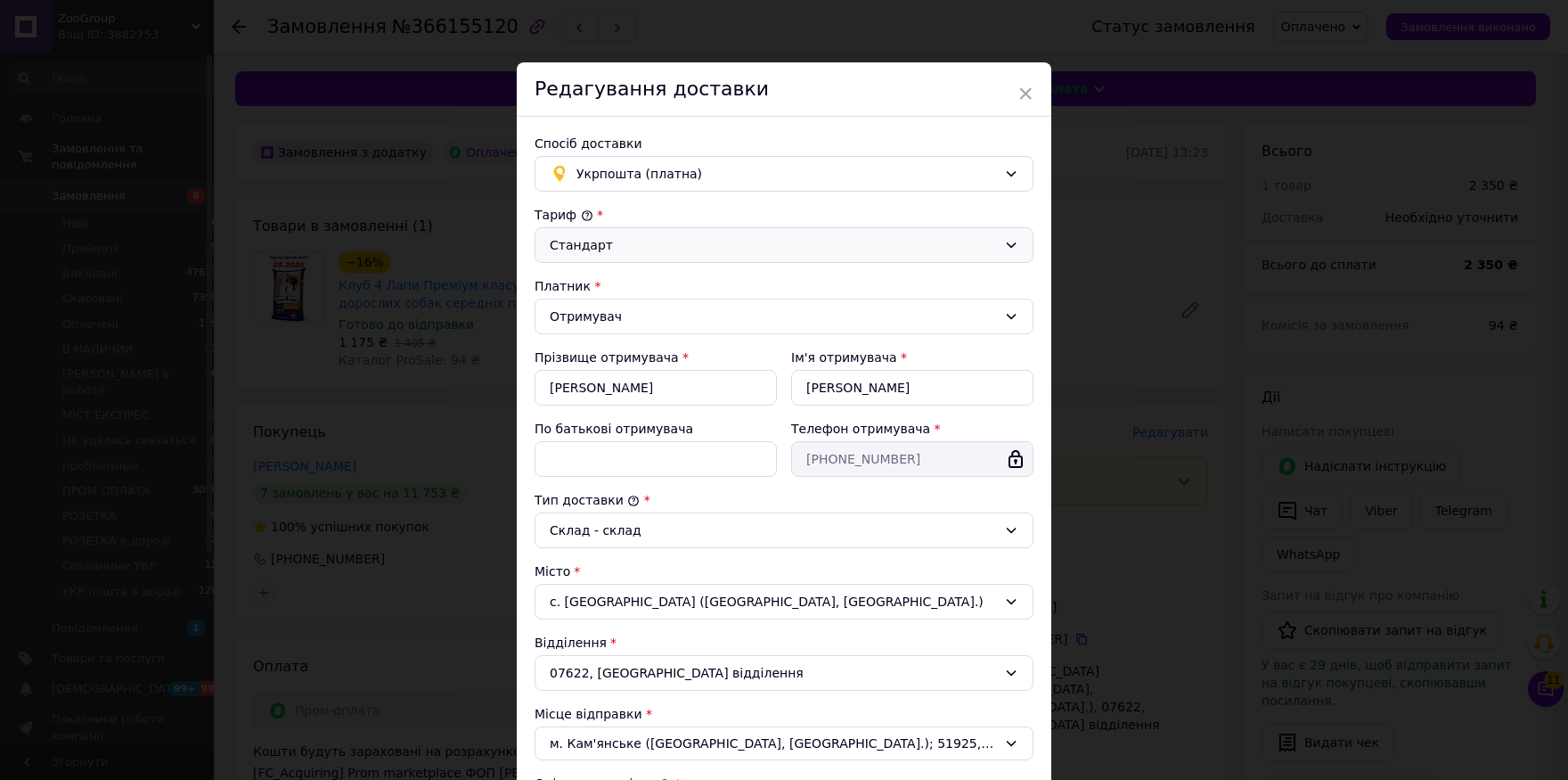
click at [642, 246] on div "Стандарт" at bounding box center [773, 245] width 447 height 20
click at [611, 300] on li "Експрес" at bounding box center [777, 315] width 497 height 32
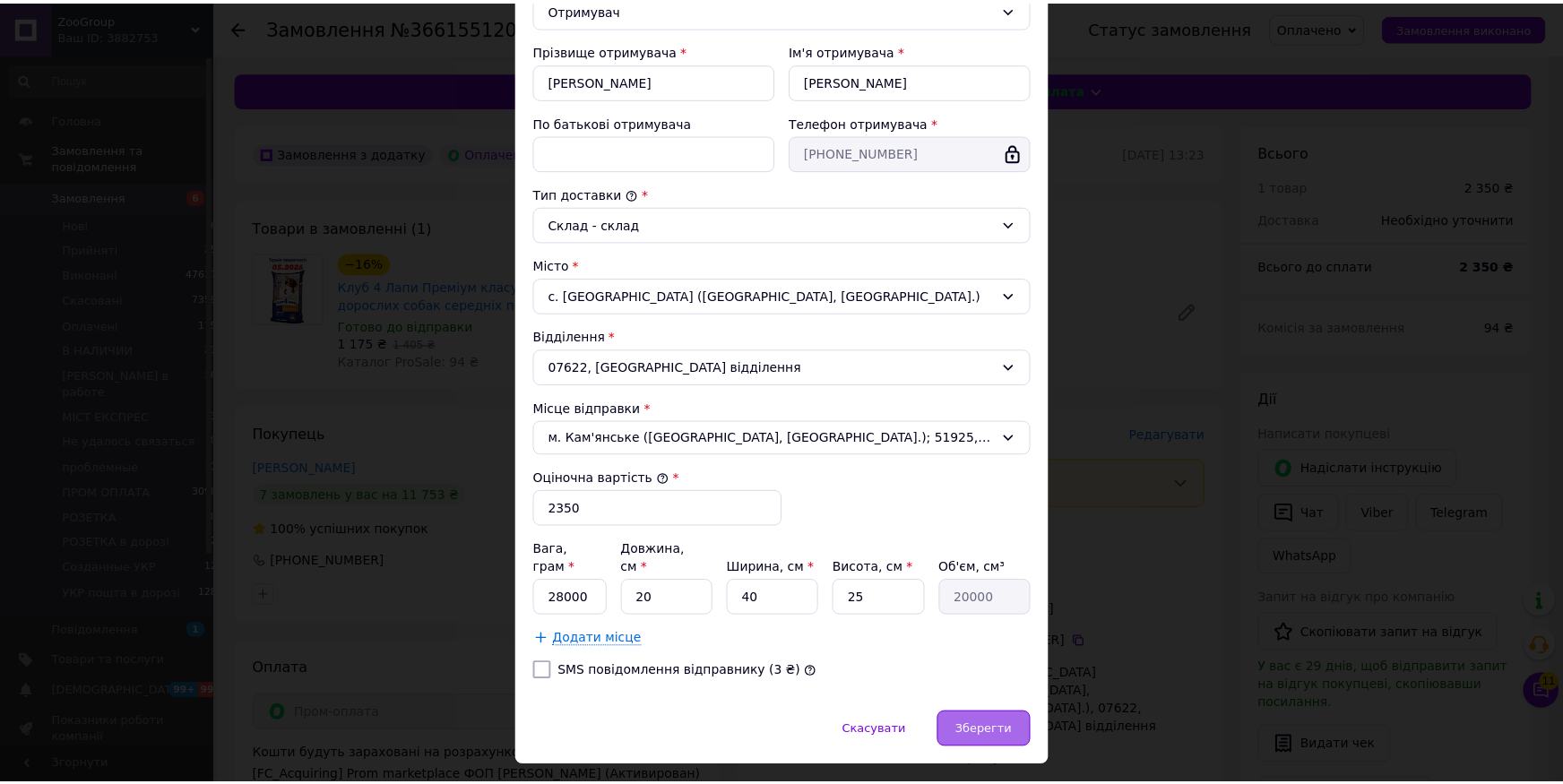
scroll to position [335, 0]
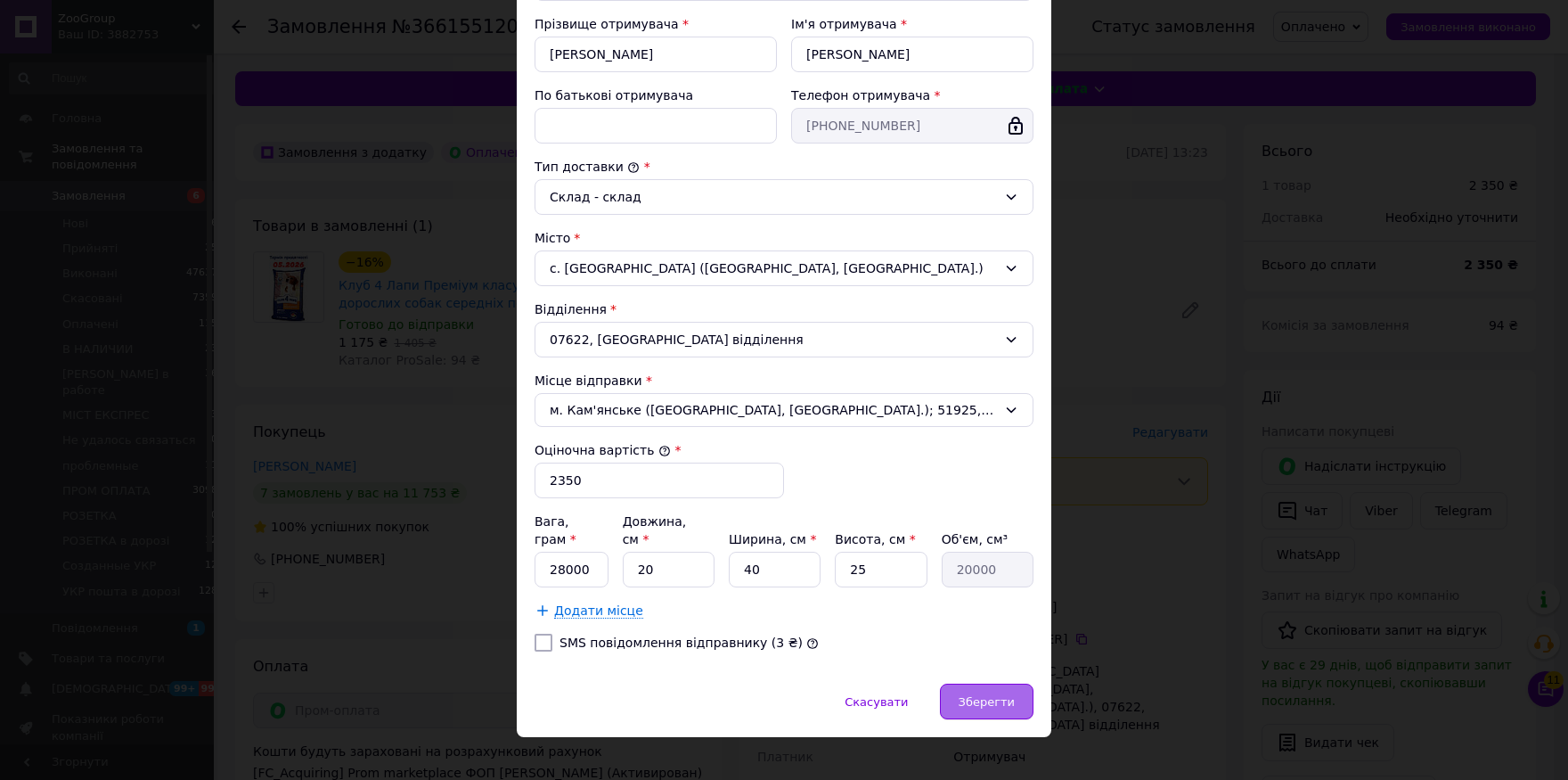
drag, startPoint x: 993, startPoint y: 709, endPoint x: 993, endPoint y: 691, distance: 18.0
click at [993, 708] on div "Скасувати   Зберегти" at bounding box center [784, 710] width 534 height 53
click at [993, 692] on div "Зберегти" at bounding box center [986, 701] width 93 height 35
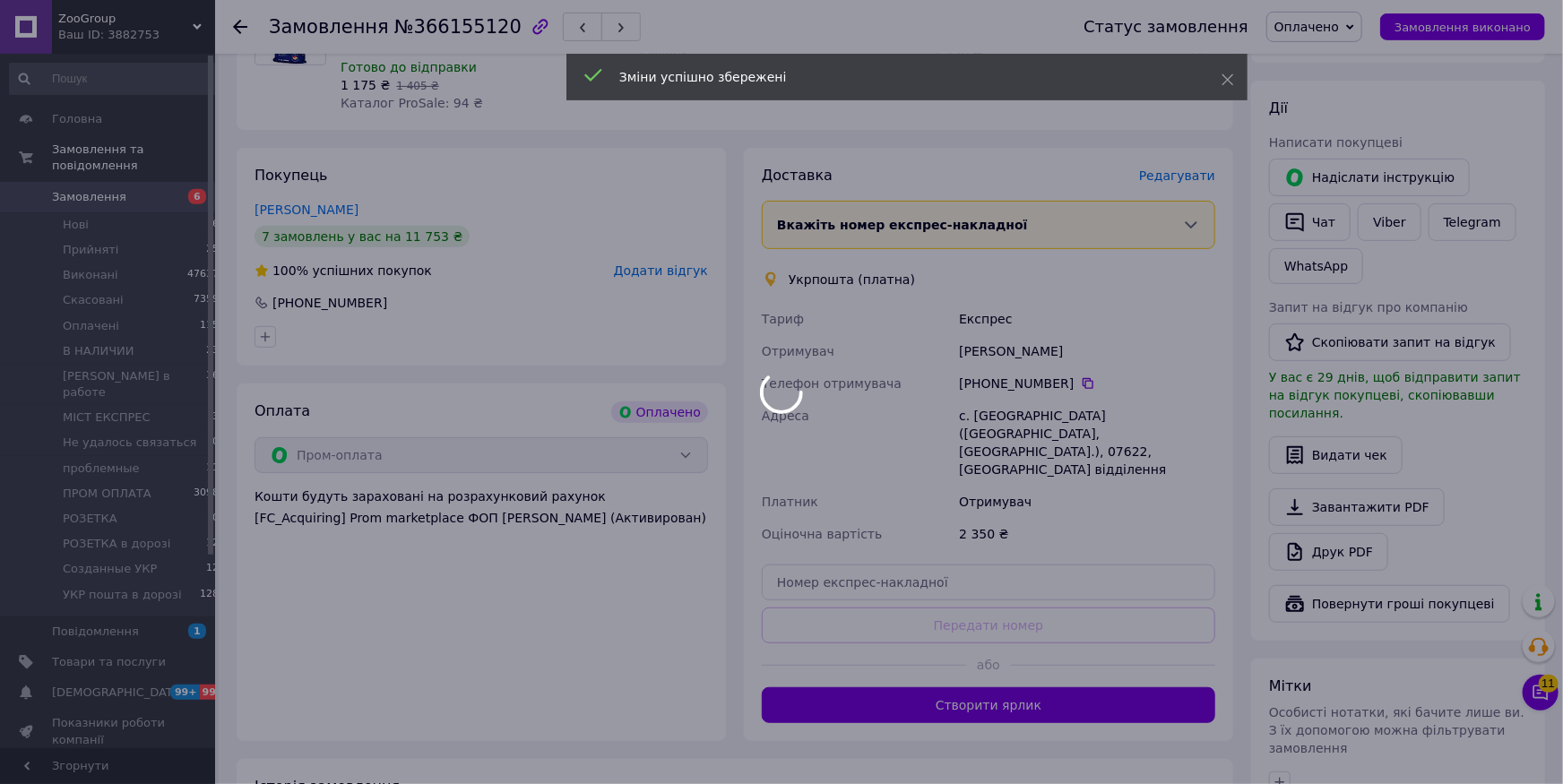
scroll to position [263, 0]
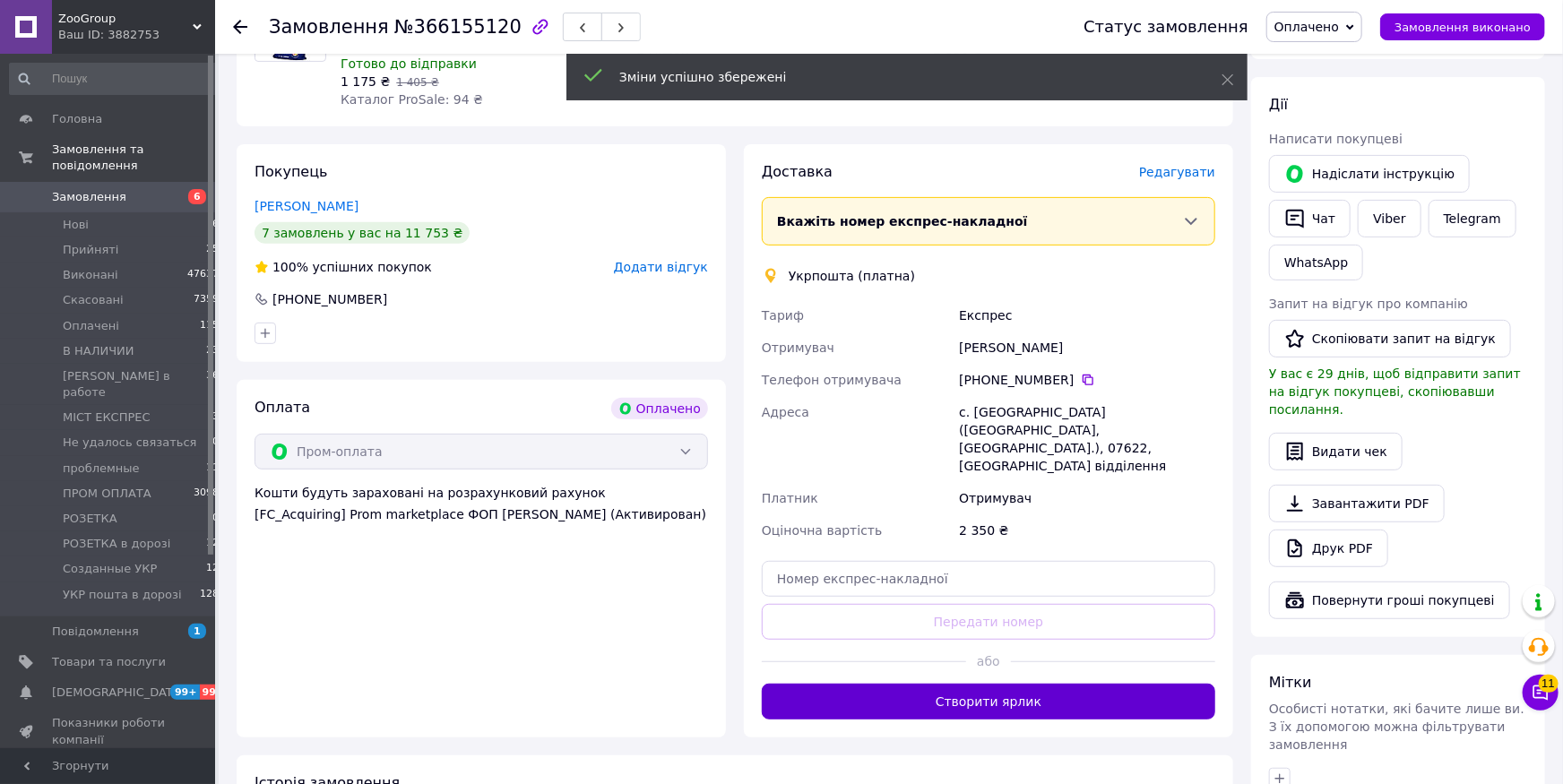
click at [1019, 683] on button "Створити ярлик" at bounding box center [988, 701] width 453 height 36
click at [1337, 20] on span "Оплачено" at bounding box center [1306, 27] width 64 height 15
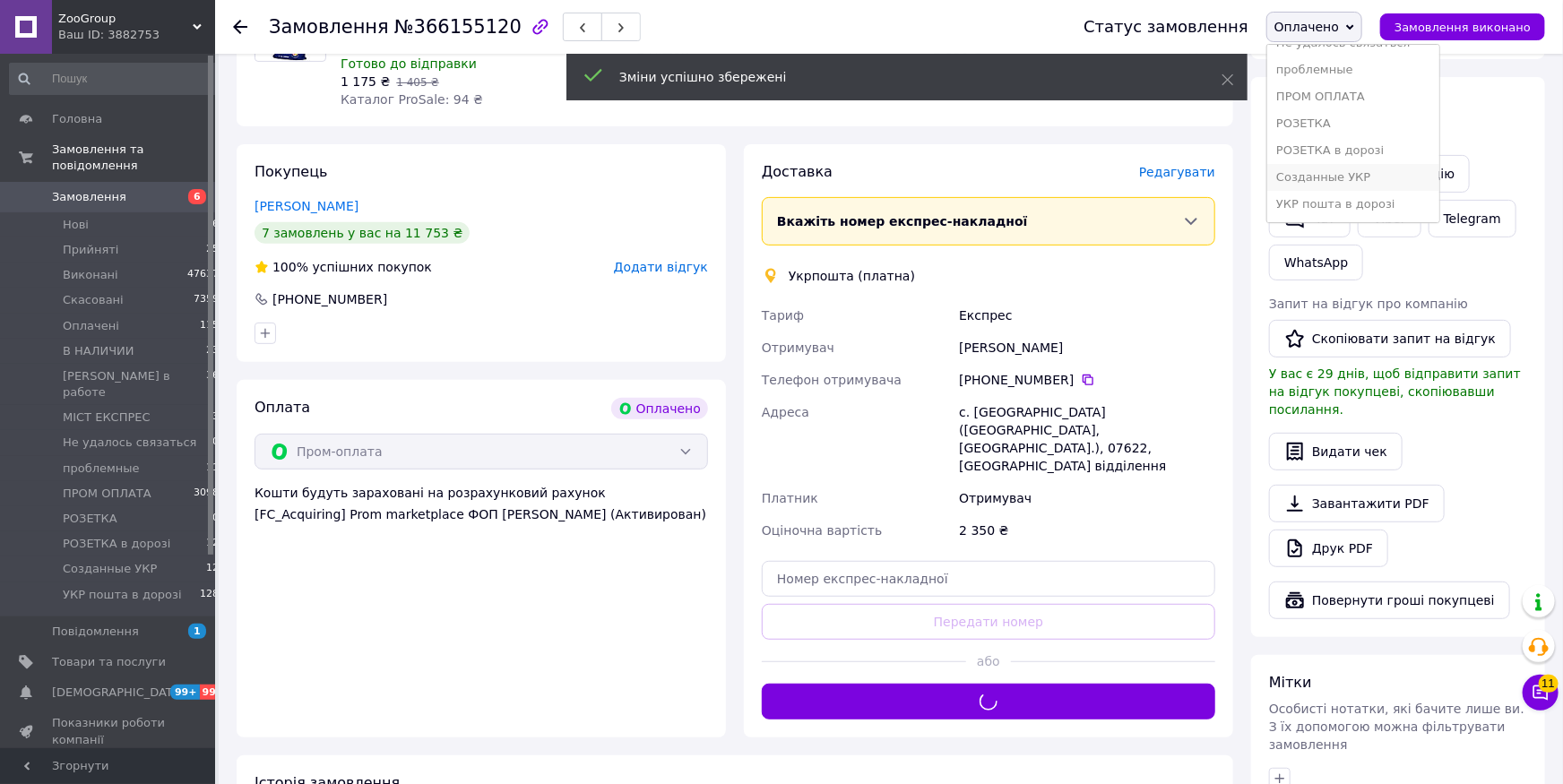
scroll to position [195, 0]
click at [1359, 166] on li "Созданные УКР" at bounding box center [1354, 177] width 172 height 27
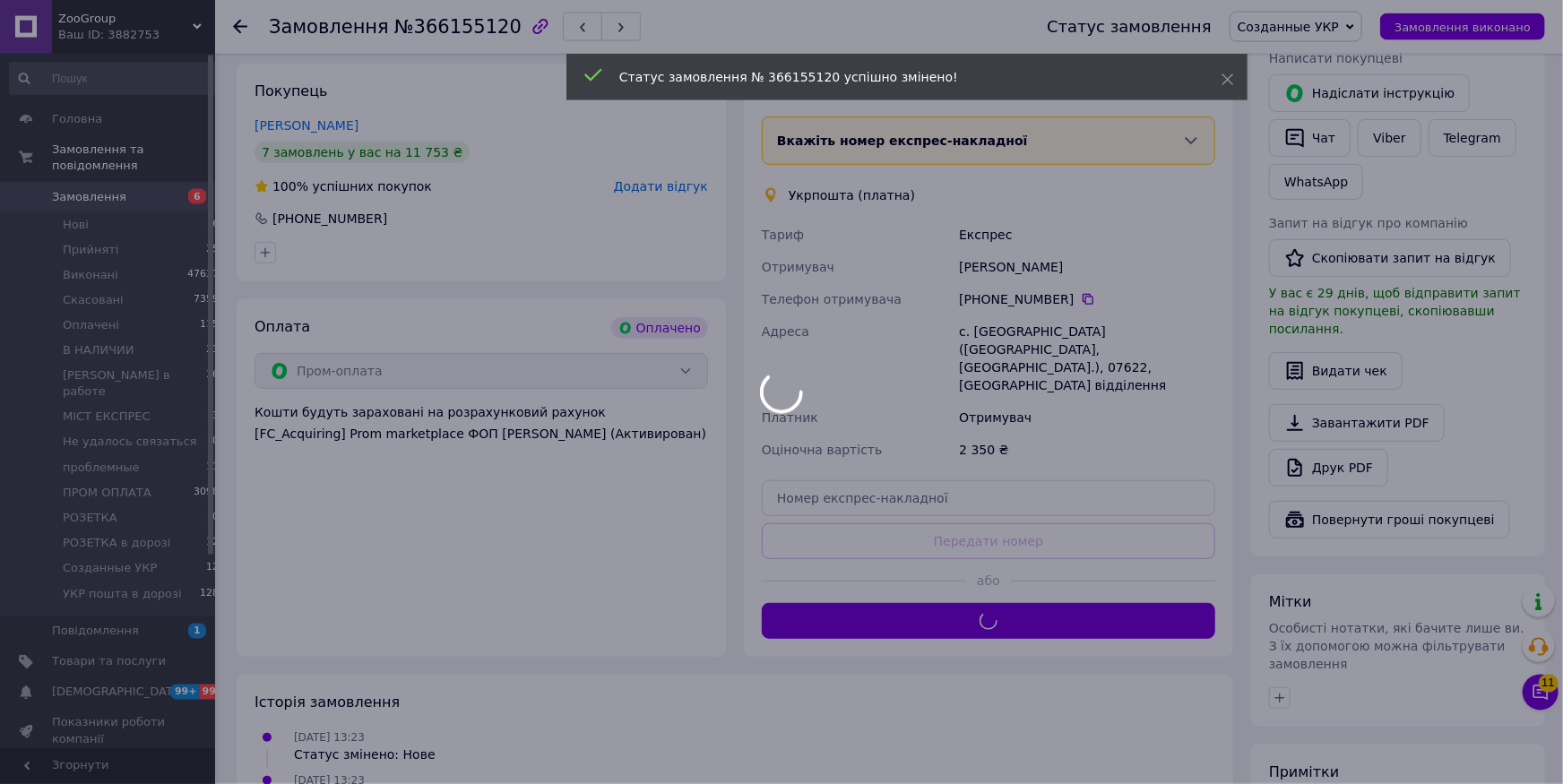
scroll to position [394, 0]
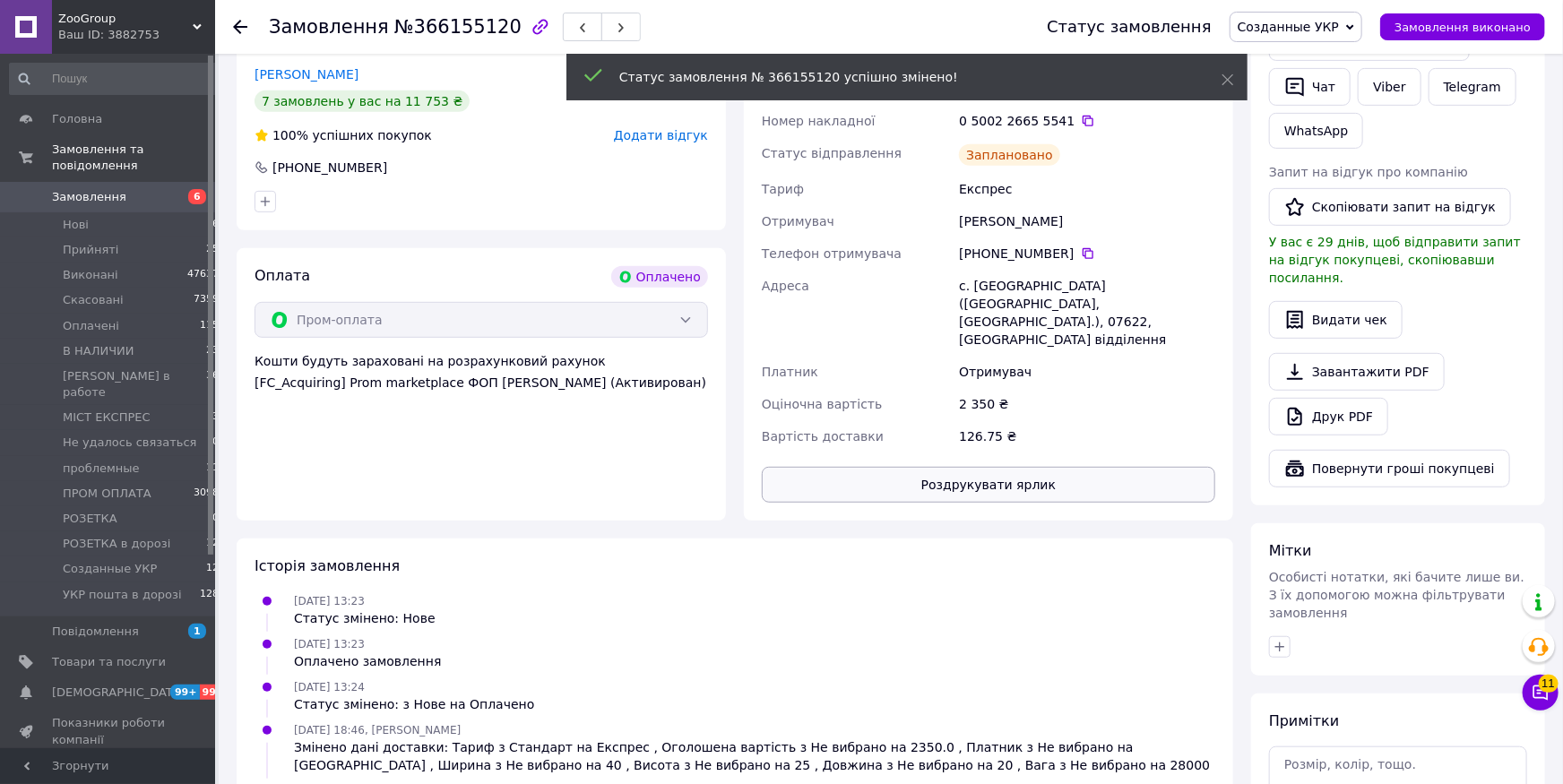
click at [1005, 467] on button "Роздрукувати ярлик" at bounding box center [988, 485] width 453 height 36
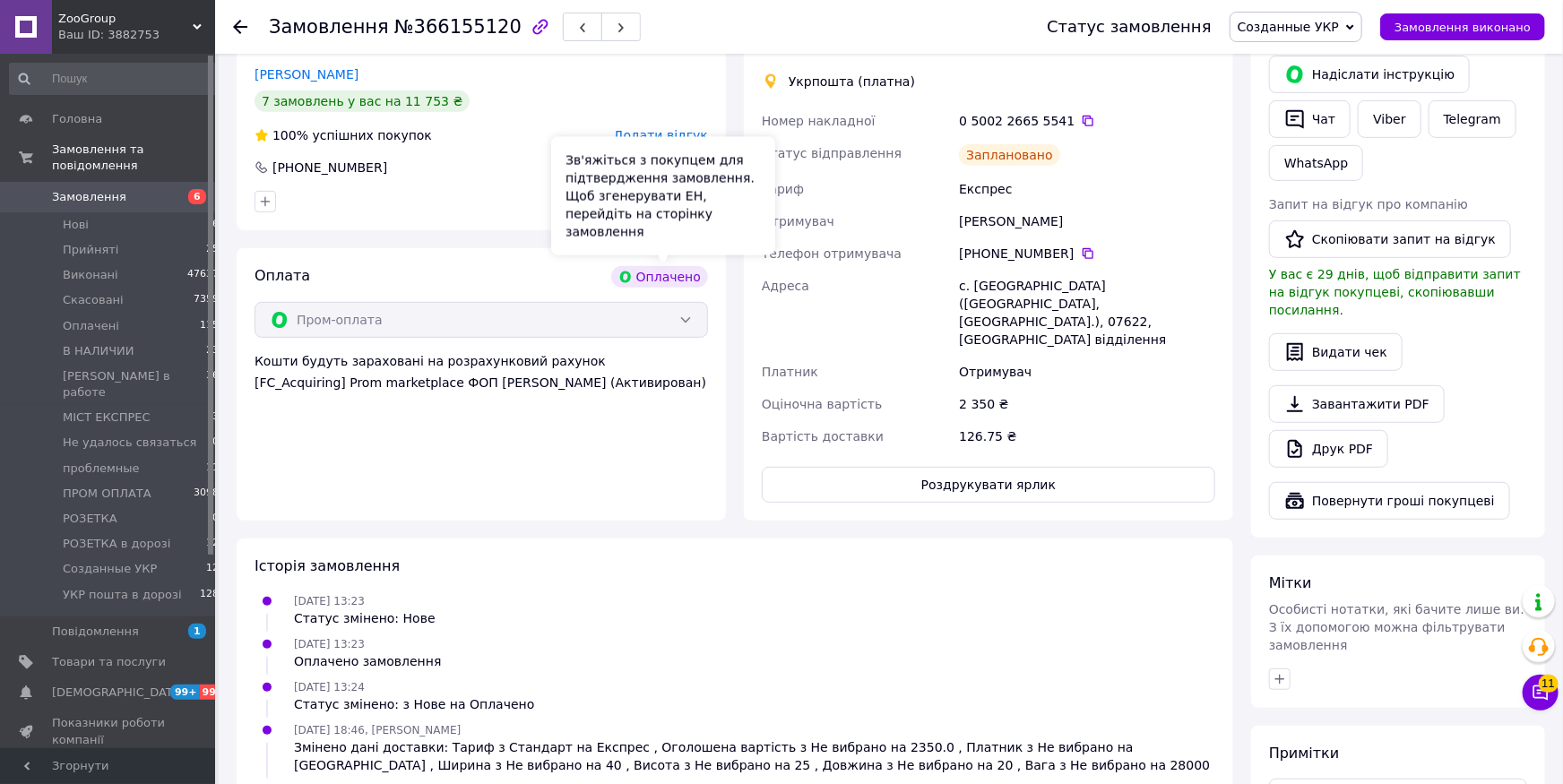
scroll to position [0, 0]
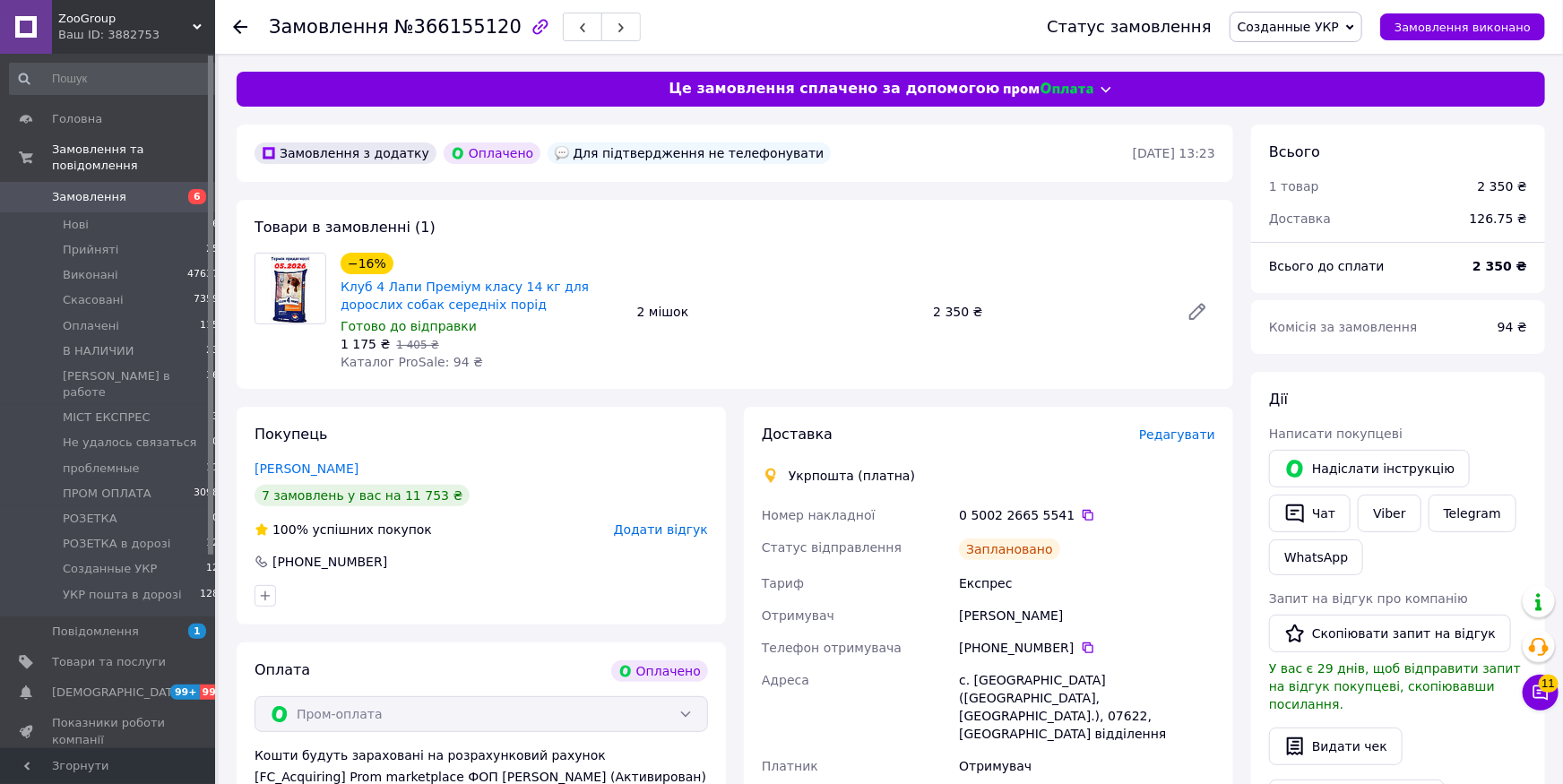
click at [320, 465] on link "Зінкевич Вячеслав" at bounding box center [306, 468] width 104 height 15
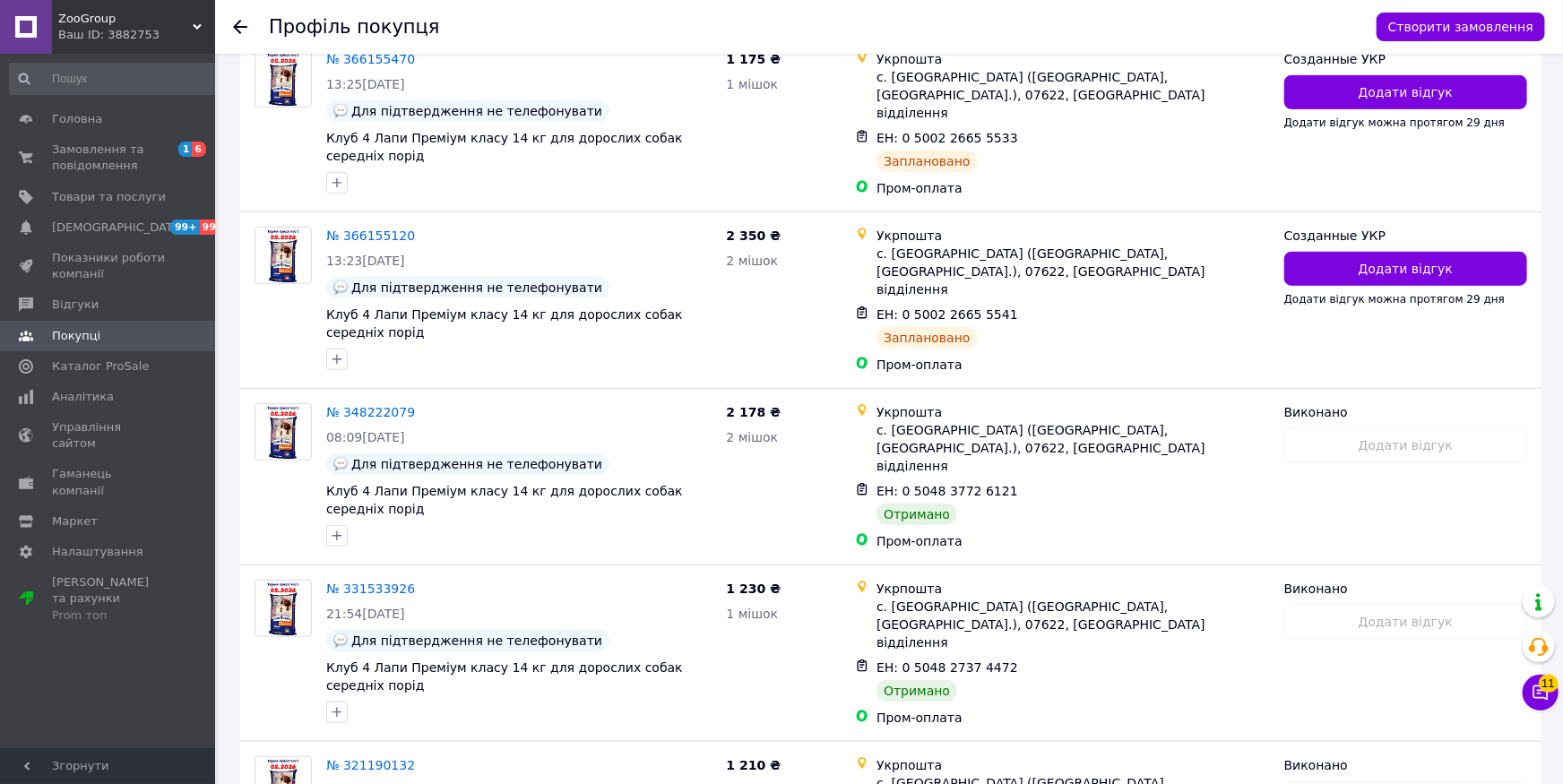
scroll to position [130, 0]
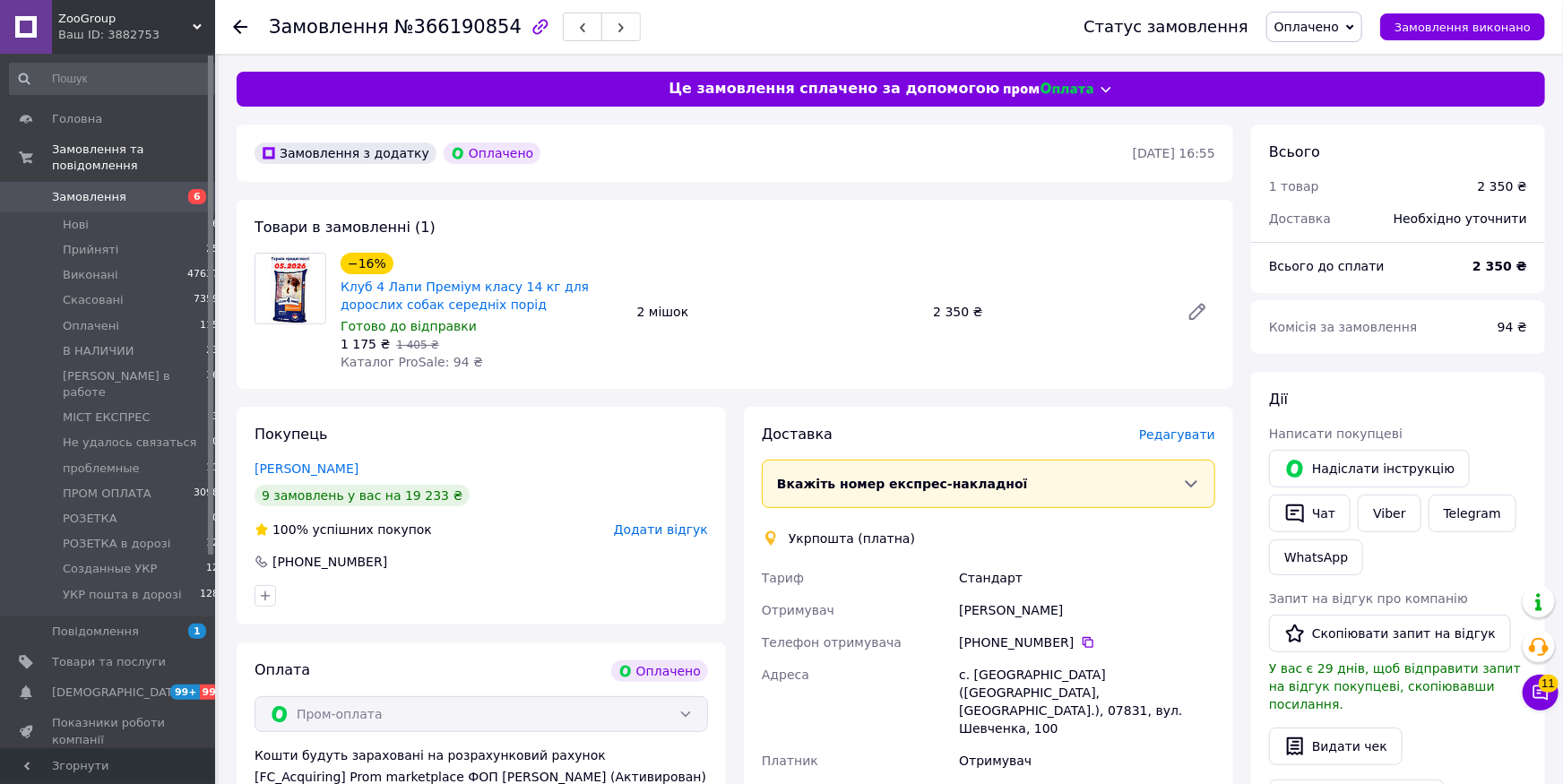
click at [1189, 436] on span "Редагувати" at bounding box center [1177, 434] width 76 height 15
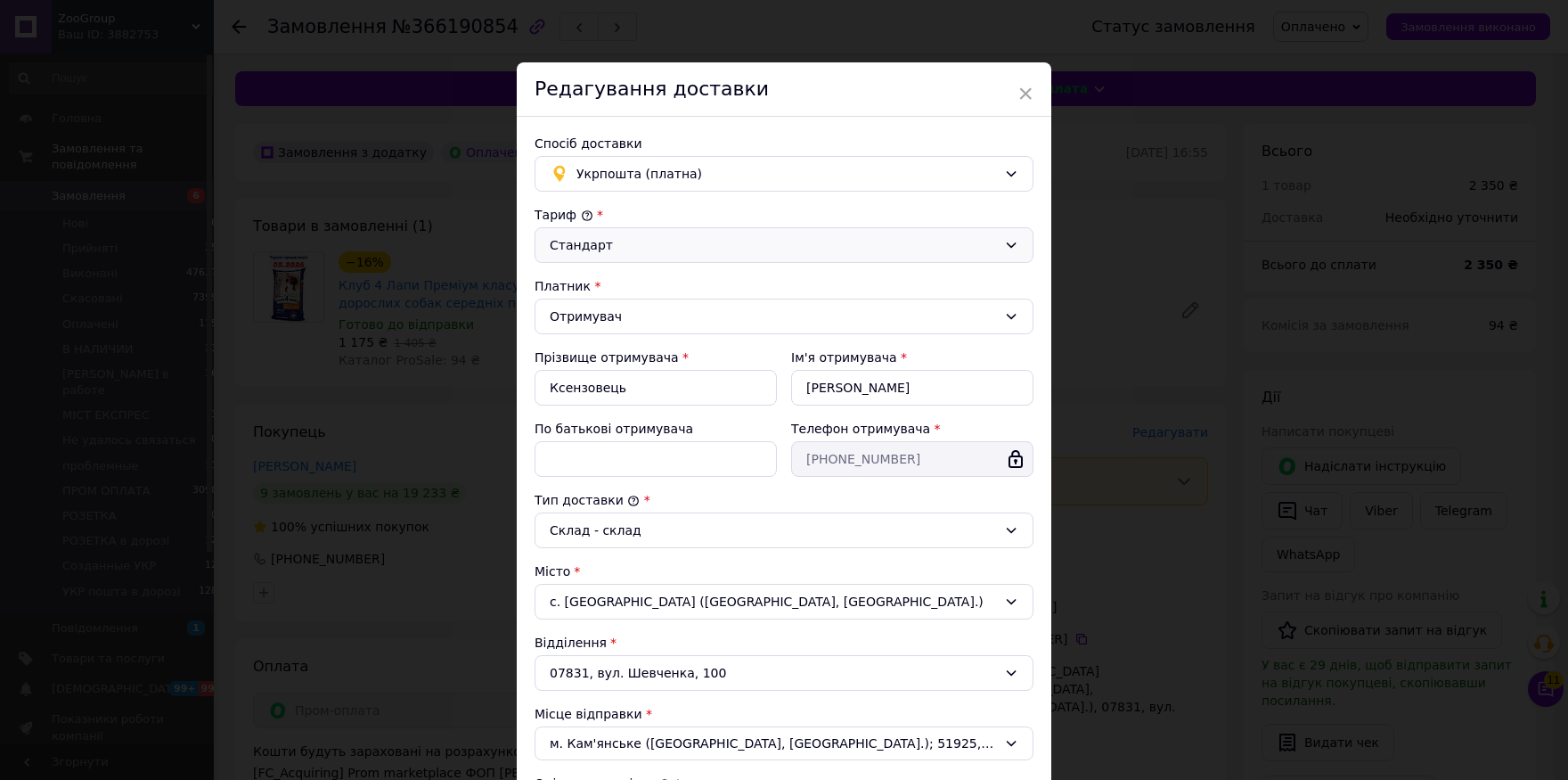
click at [612, 243] on div "Стандарт" at bounding box center [773, 245] width 447 height 20
click at [592, 313] on li "Експрес" at bounding box center [777, 315] width 497 height 32
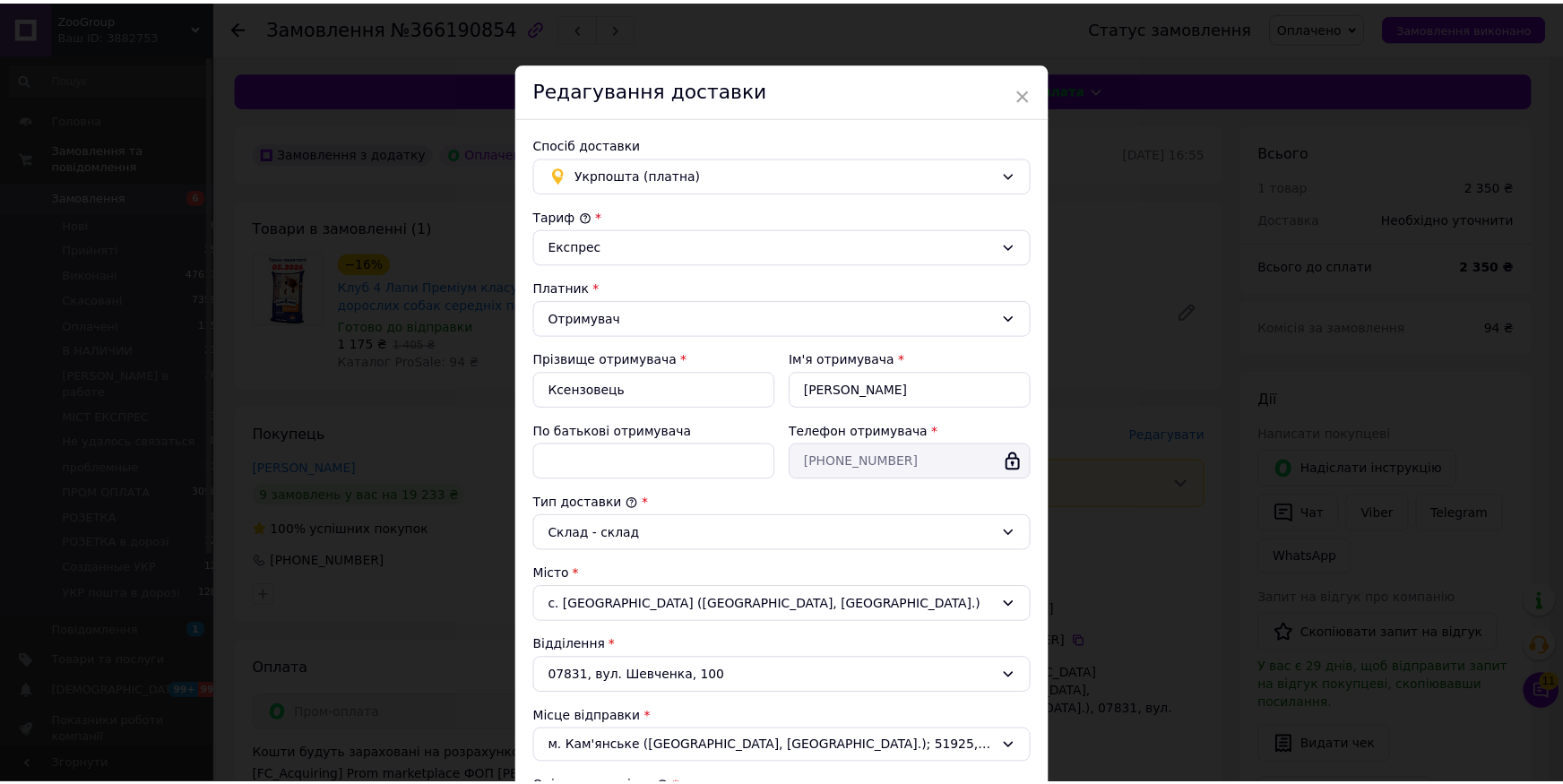
scroll to position [335, 0]
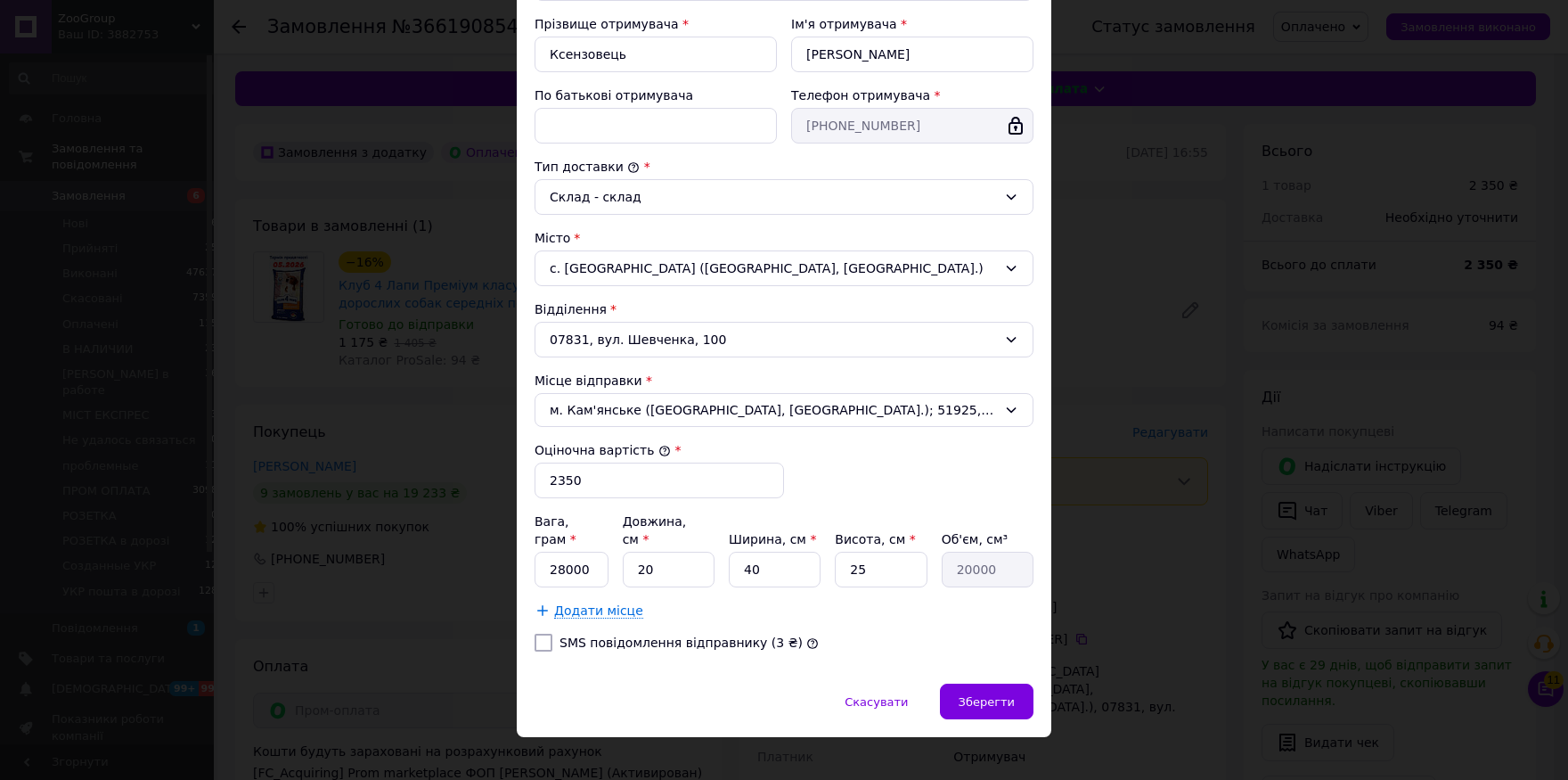
drag, startPoint x: 1001, startPoint y: 681, endPoint x: 1014, endPoint y: 619, distance: 63.3
click at [1002, 696] on span "Зберегти" at bounding box center [986, 702] width 56 height 14
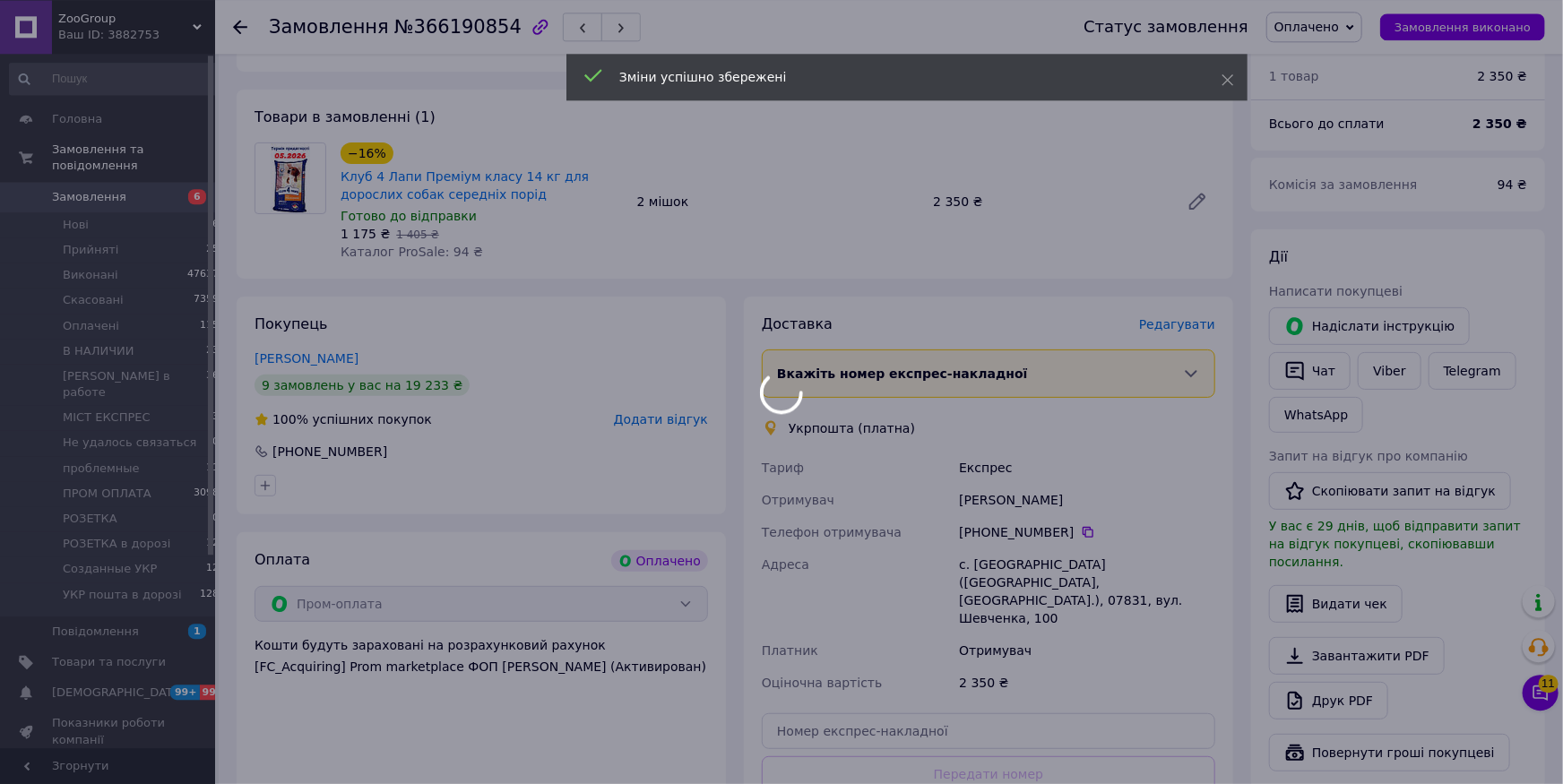
scroll to position [394, 0]
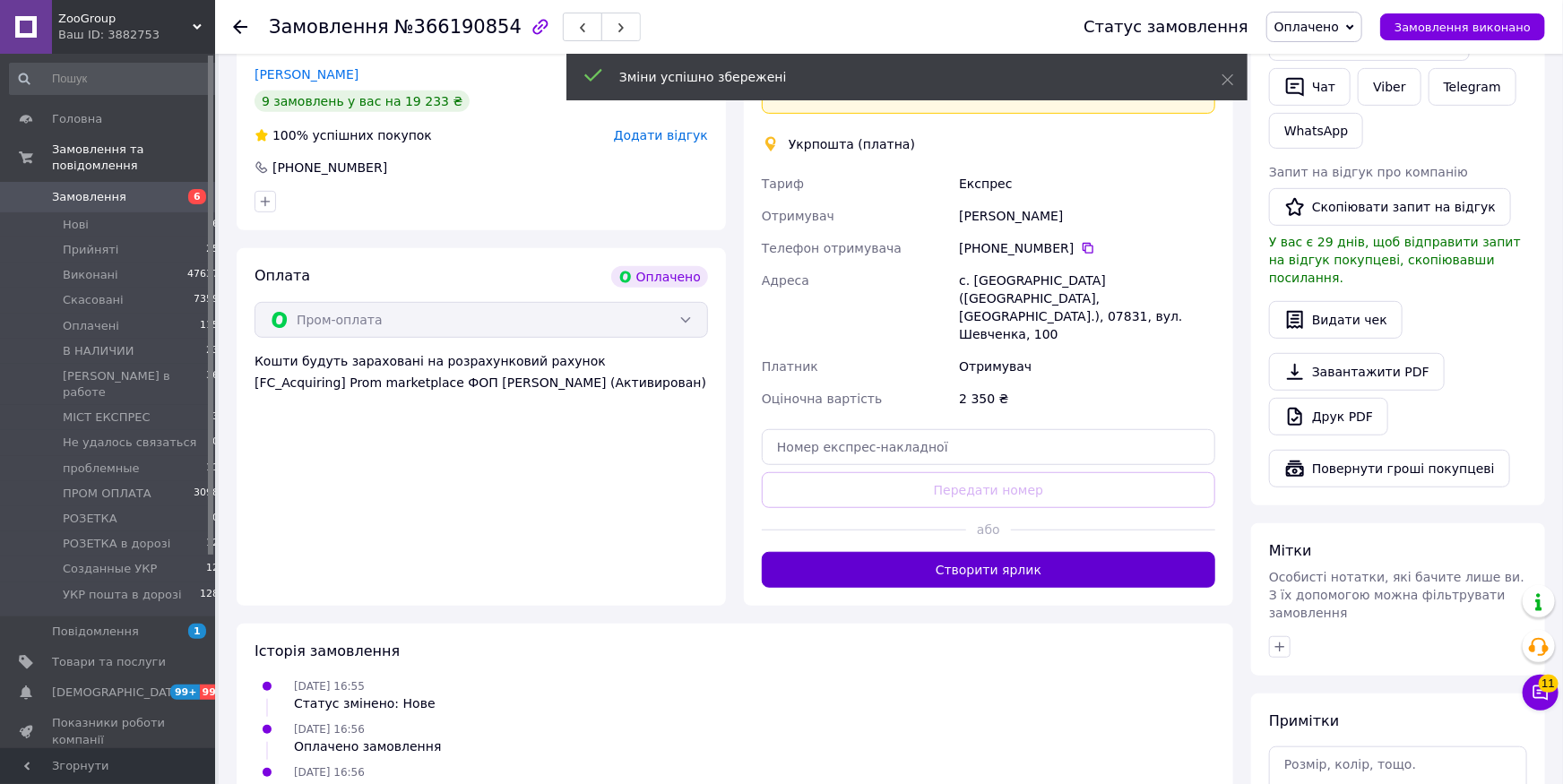
click at [1032, 552] on button "Створити ярлик" at bounding box center [988, 570] width 453 height 36
click at [1325, 24] on span "Оплачено" at bounding box center [1306, 27] width 64 height 15
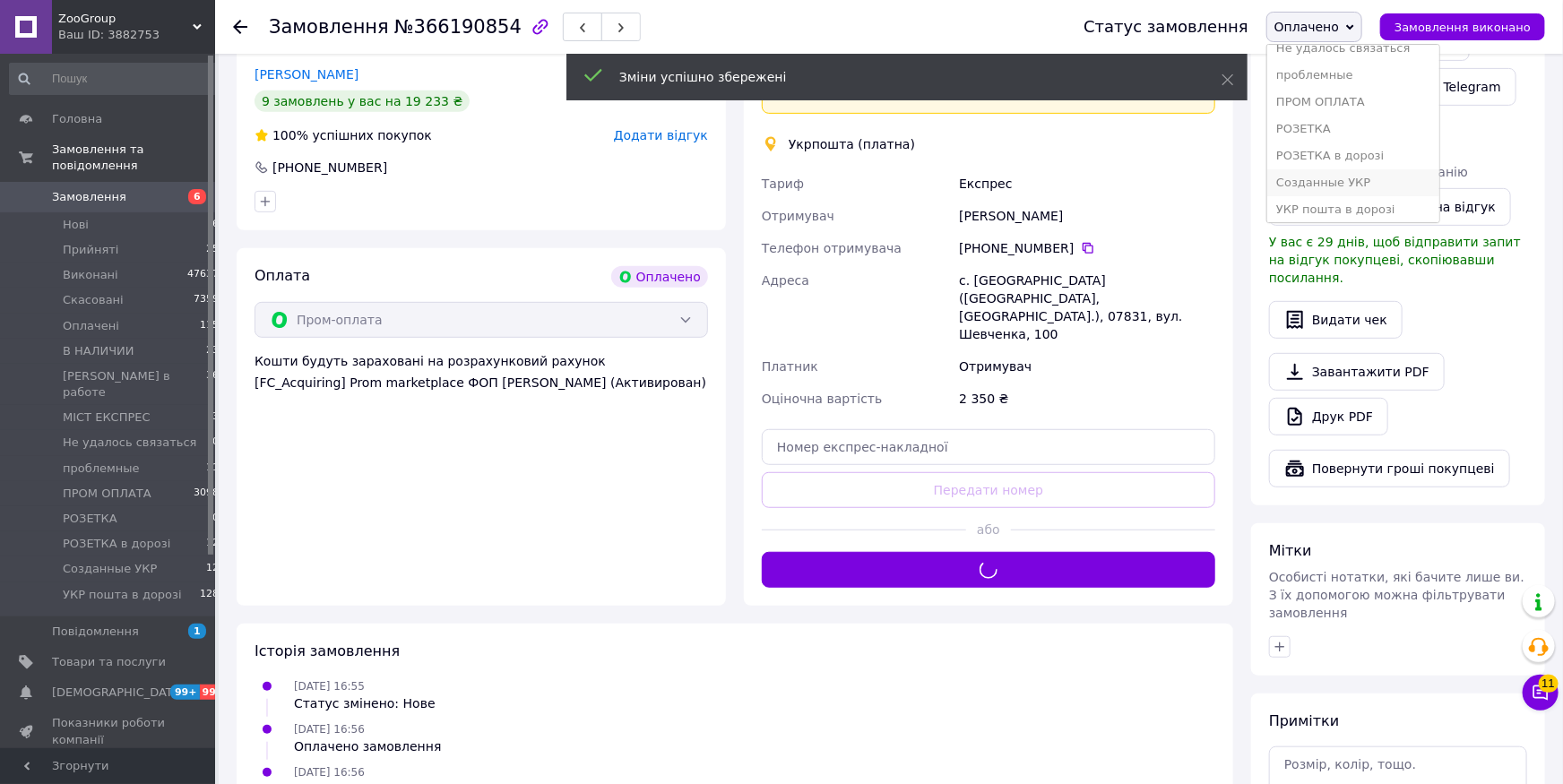
scroll to position [195, 0]
click at [1342, 164] on li "Созданные УКР" at bounding box center [1354, 177] width 172 height 27
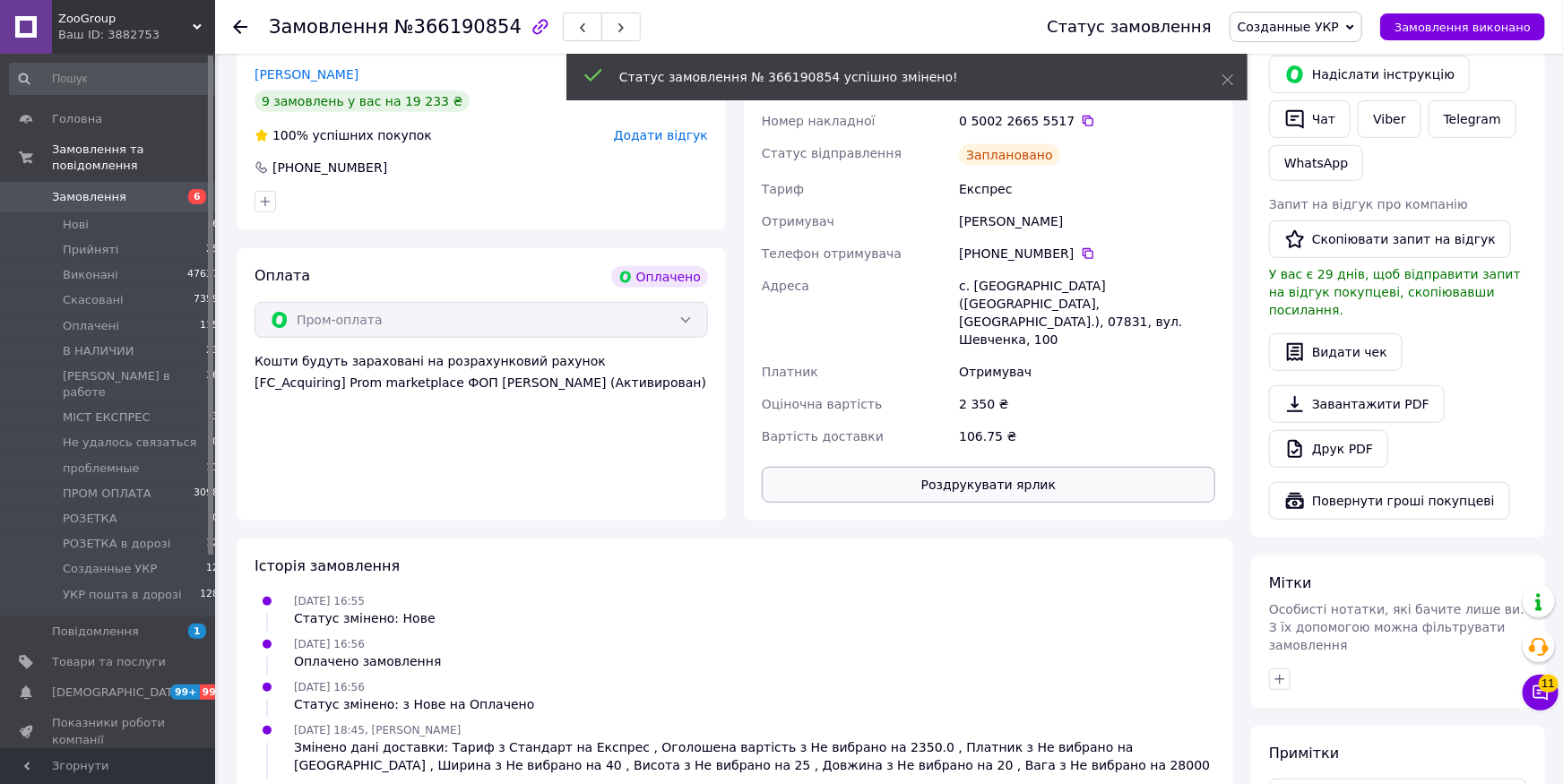
click at [1004, 467] on button "Роздрукувати ярлик" at bounding box center [988, 485] width 453 height 36
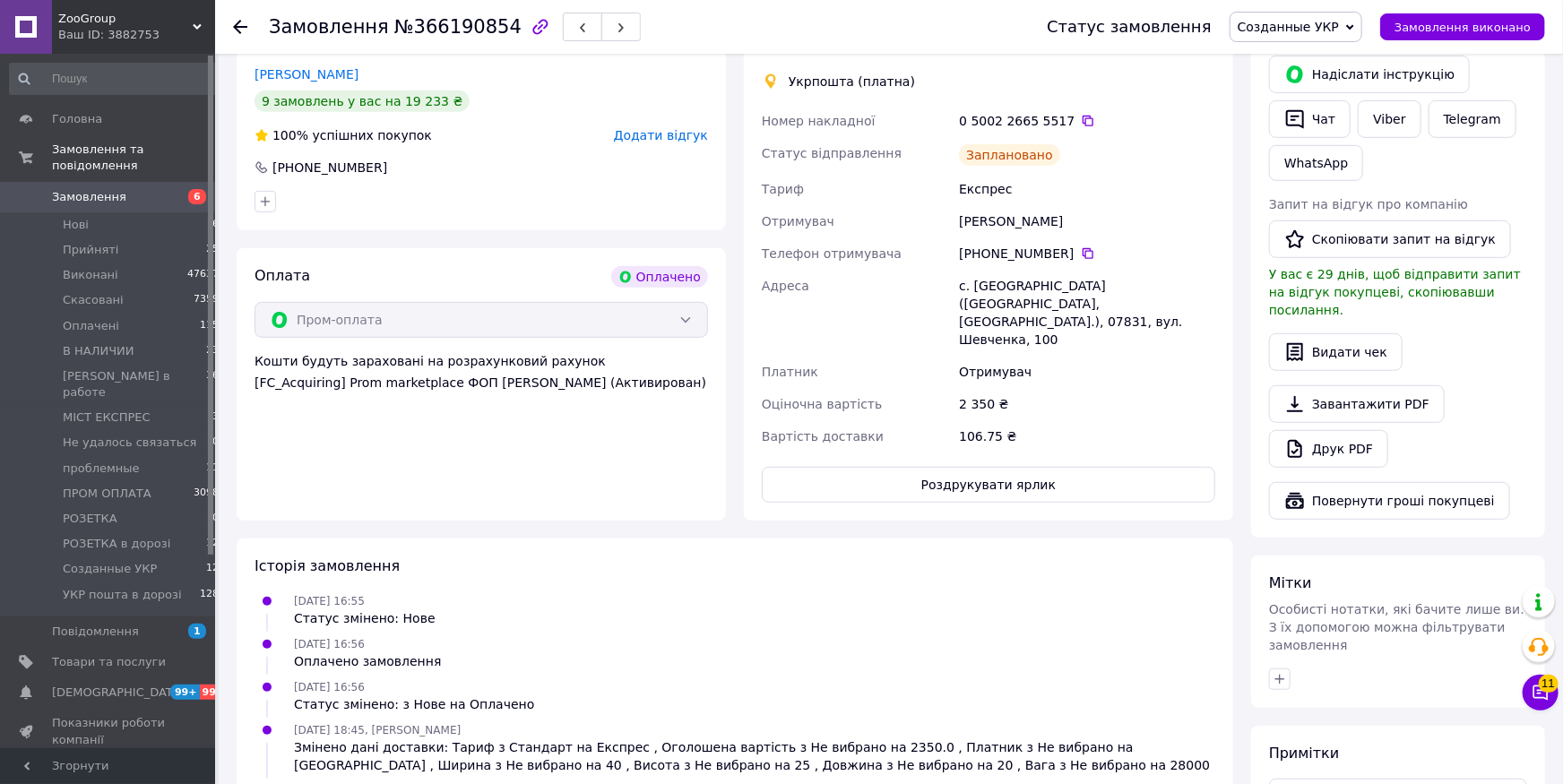
scroll to position [0, 0]
